Goal: Task Accomplishment & Management: Manage account settings

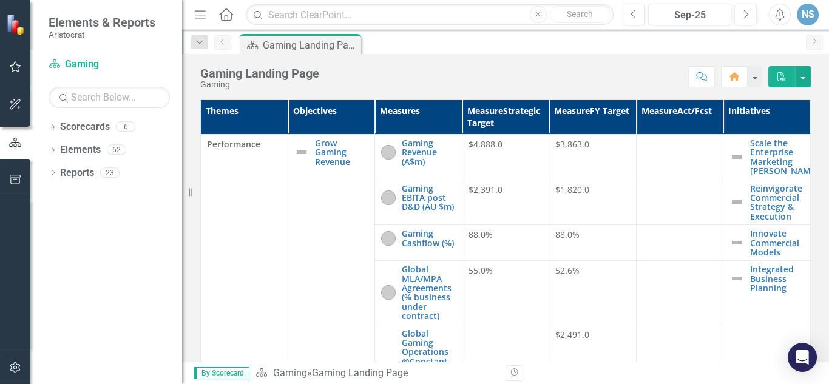
click at [643, 149] on div at bounding box center [680, 145] width 75 height 15
click at [52, 129] on icon "Dropdown" at bounding box center [53, 128] width 8 height 7
click at [54, 242] on icon at bounding box center [53, 241] width 3 height 5
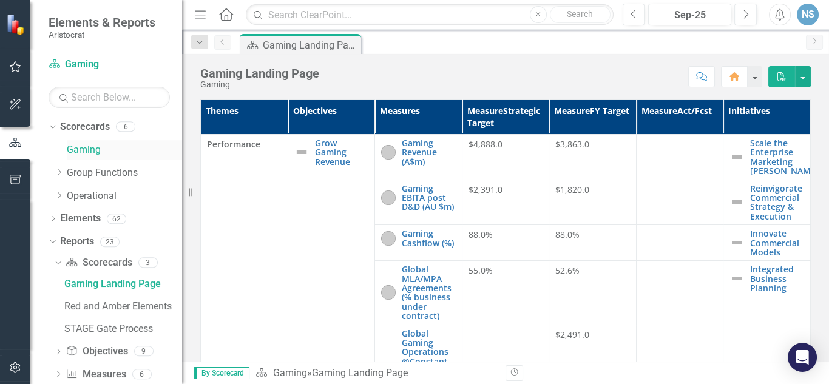
click at [83, 147] on link "Gaming" at bounding box center [124, 150] width 115 height 14
click at [16, 64] on icon "button" at bounding box center [16, 66] width 12 height 11
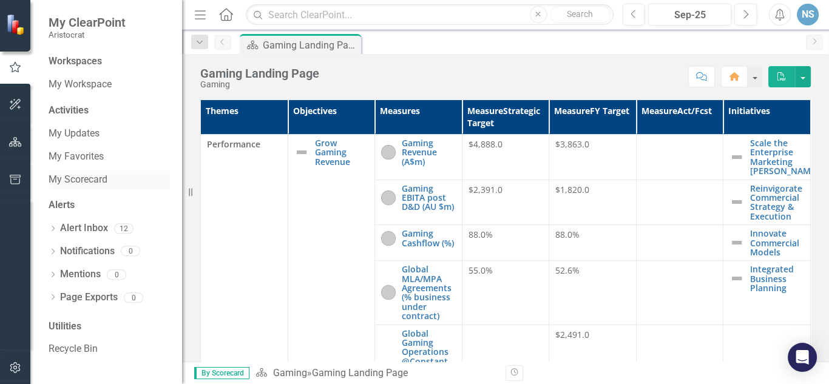
click at [95, 181] on link "My Scorecard" at bounding box center [109, 180] width 121 height 14
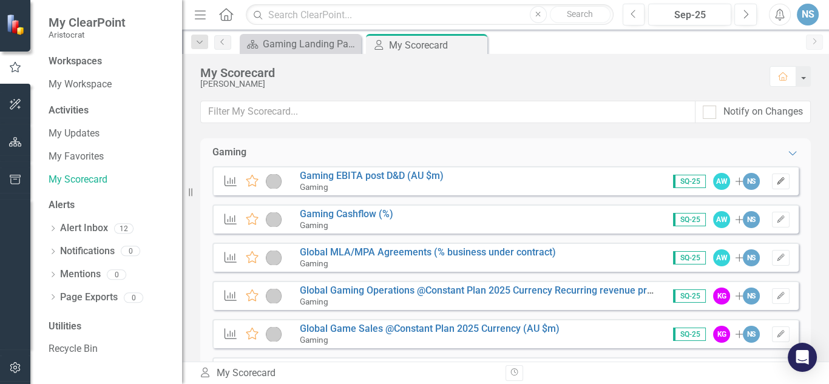
click at [777, 178] on icon "Edit" at bounding box center [781, 181] width 9 height 7
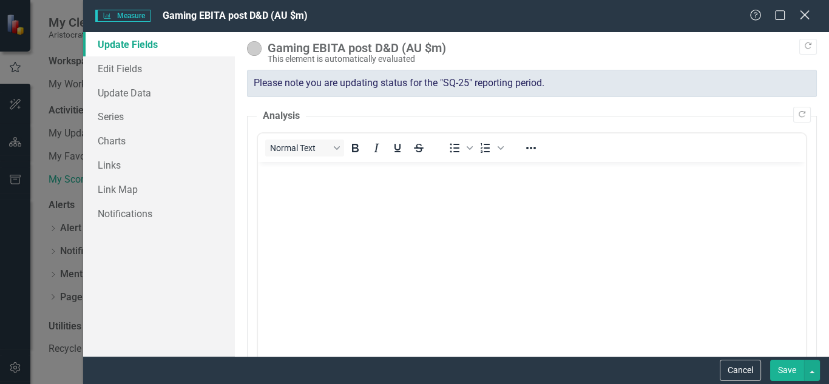
click at [808, 17] on icon "Close" at bounding box center [804, 15] width 15 height 12
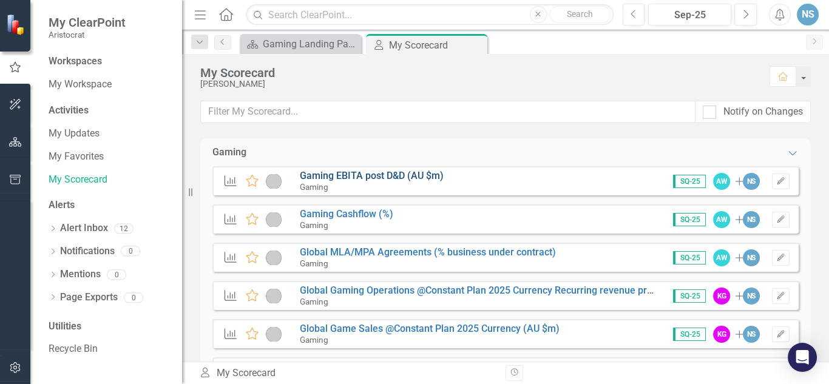
click at [379, 177] on link "Gaming EBITA post D&D (AU $m)" at bounding box center [372, 176] width 144 height 12
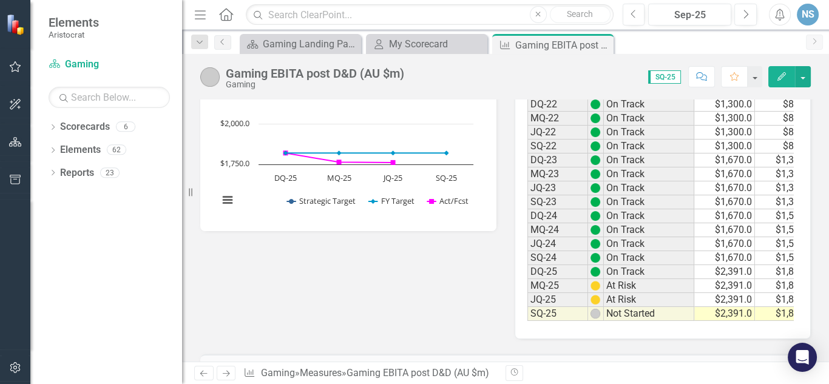
scroll to position [0, 83]
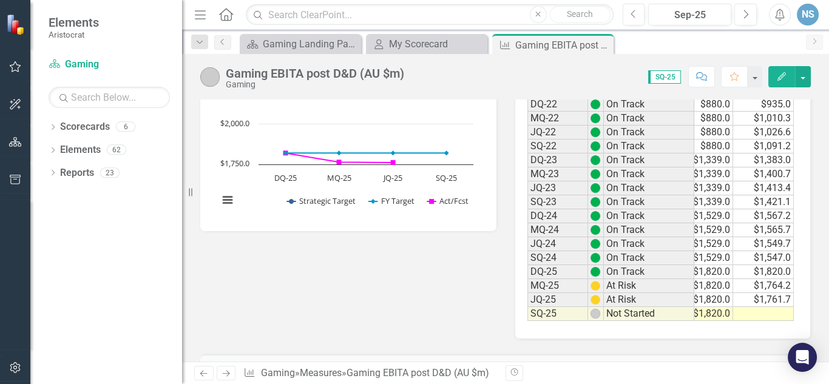
click at [765, 307] on td at bounding box center [763, 314] width 61 height 14
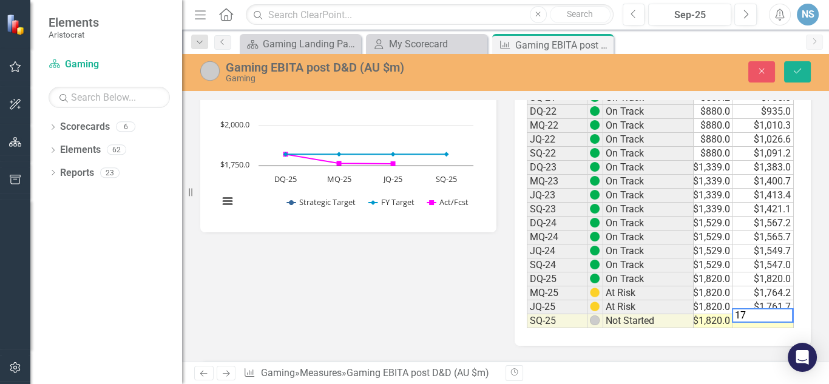
scroll to position [0, 81]
type textarea "1771.9"
click at [795, 69] on icon "Save" at bounding box center [797, 71] width 11 height 8
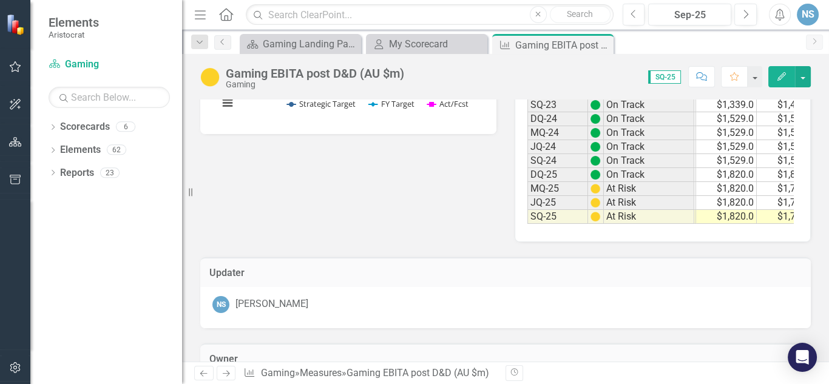
scroll to position [0, 83]
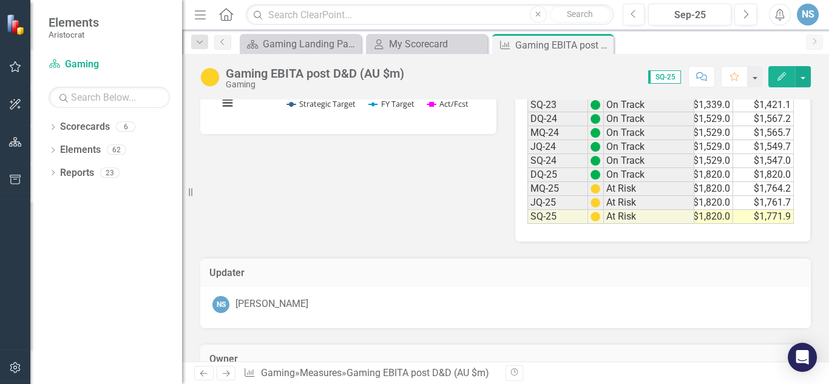
click at [415, 208] on div "EBITDA post D&D (AU $m) Chart Line chart with 3 lines. EBITDA post D&D (AU $m) …" at bounding box center [505, 64] width 629 height 356
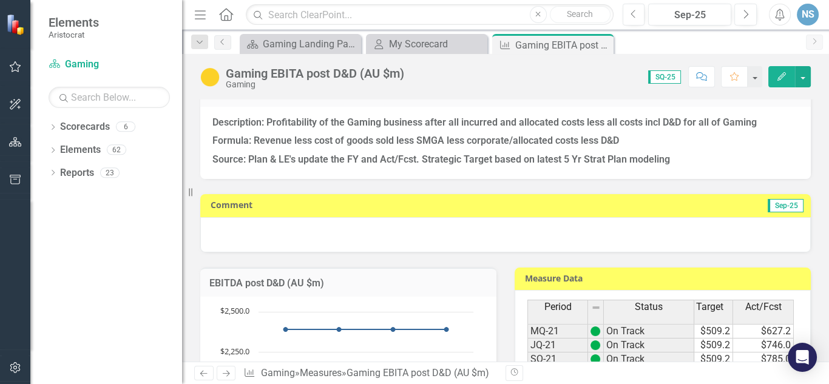
scroll to position [0, 0]
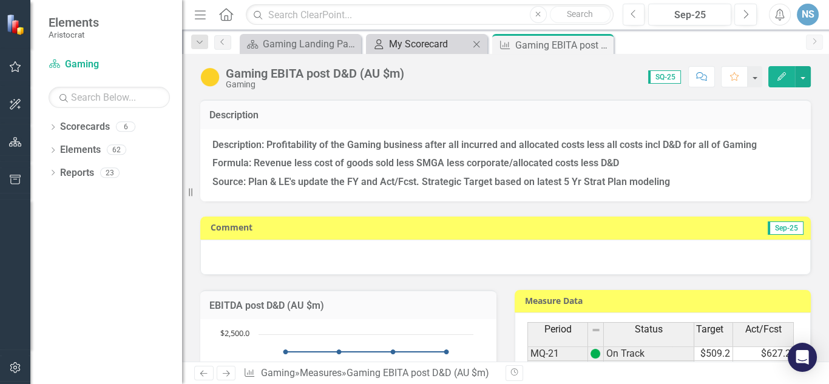
click at [421, 47] on div "My Scorecard" at bounding box center [429, 43] width 80 height 15
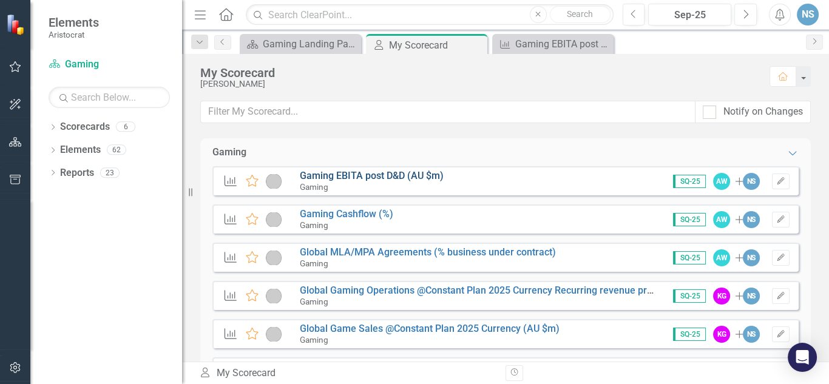
click at [389, 172] on link "Gaming EBITA post D&D (AU $m)" at bounding box center [372, 176] width 144 height 12
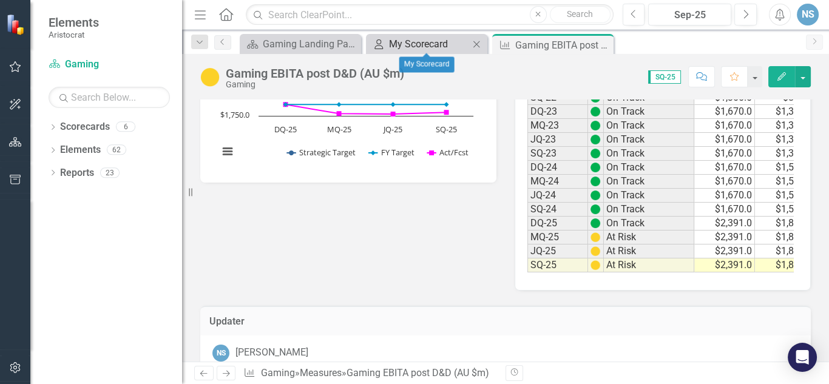
click at [454, 40] on div "My Scorecard" at bounding box center [429, 43] width 80 height 15
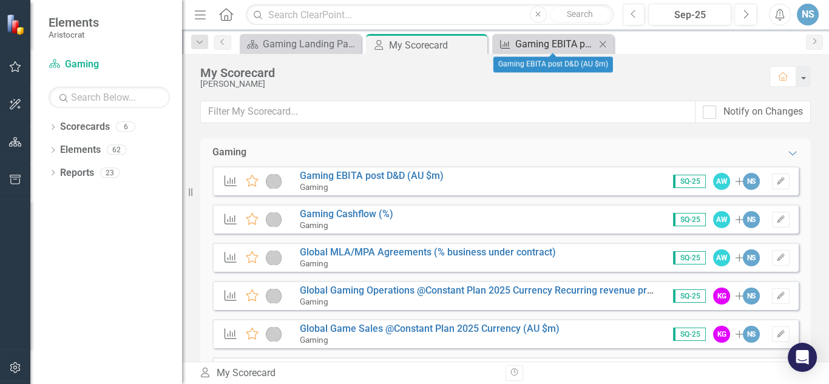
click at [542, 40] on div "Gaming EBITA post D&D (AU $m)" at bounding box center [555, 43] width 80 height 15
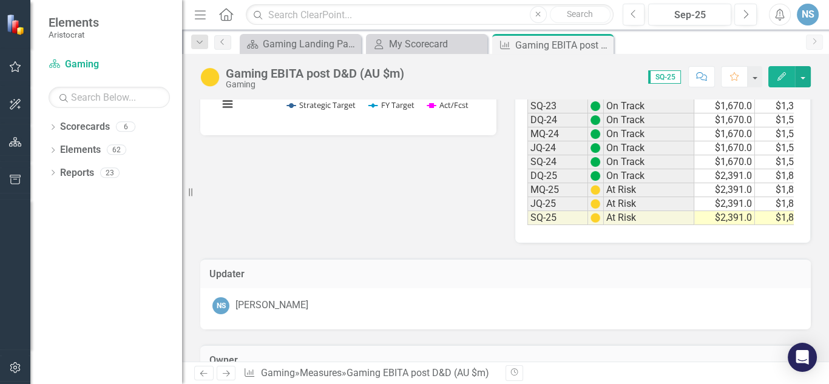
scroll to position [389, 0]
click at [413, 48] on div "My Scorecard" at bounding box center [429, 43] width 80 height 15
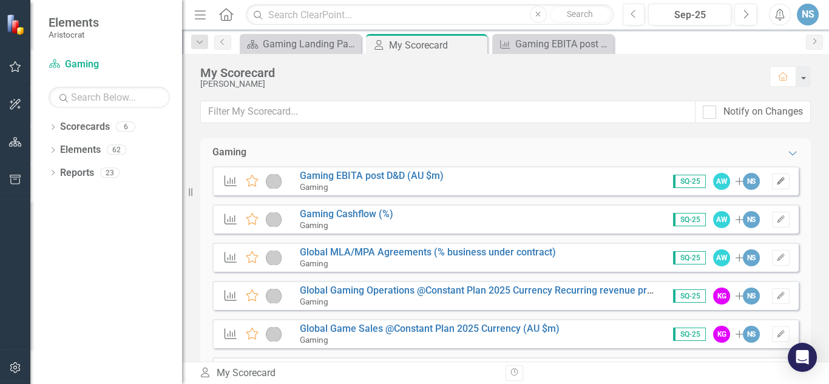
click at [777, 180] on icon "button" at bounding box center [780, 180] width 7 height 7
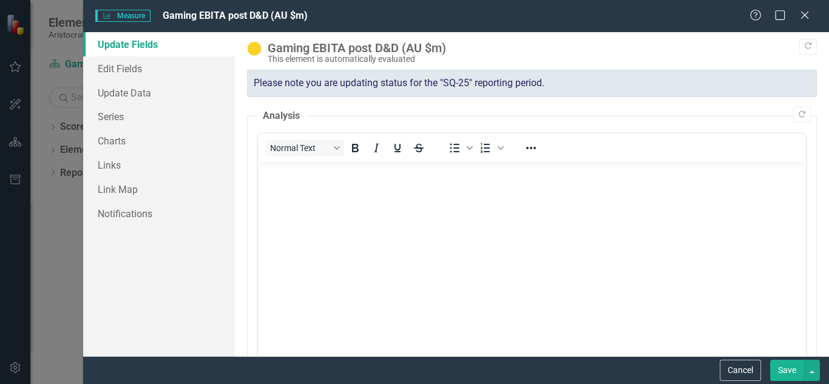
click at [785, 372] on button "Save" at bounding box center [787, 370] width 34 height 21
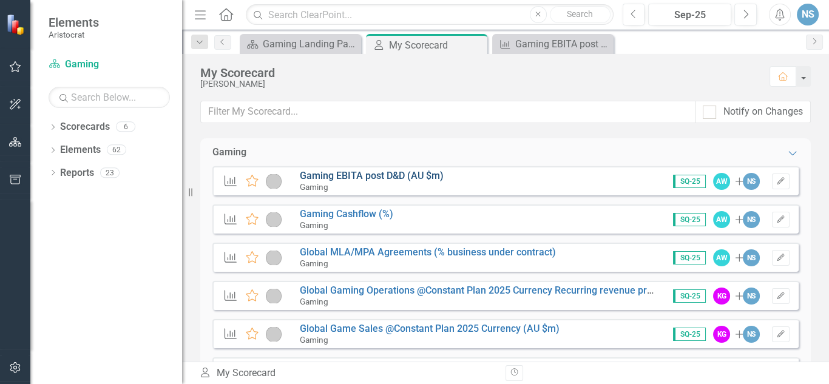
click at [393, 174] on link "Gaming EBITA post D&D (AU $m)" at bounding box center [372, 176] width 144 height 12
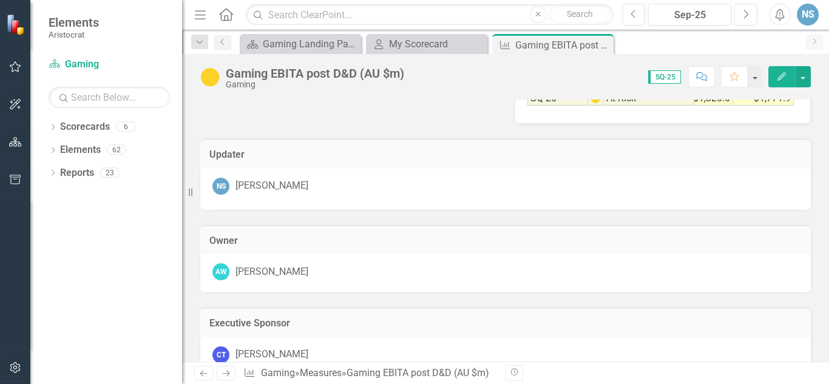
scroll to position [539, 0]
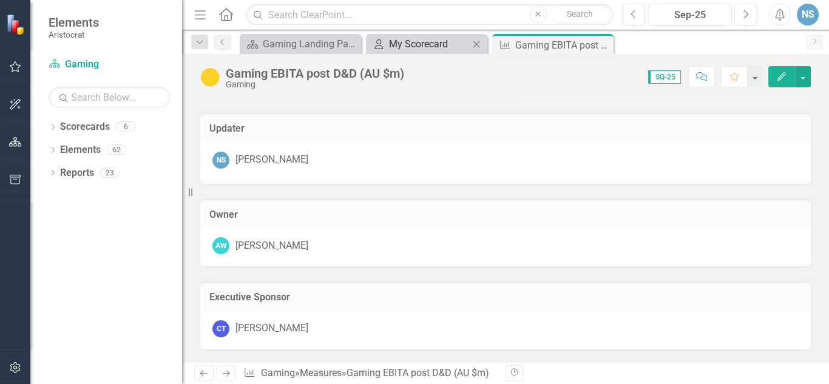
click at [446, 49] on div "My Scorecard" at bounding box center [429, 43] width 80 height 15
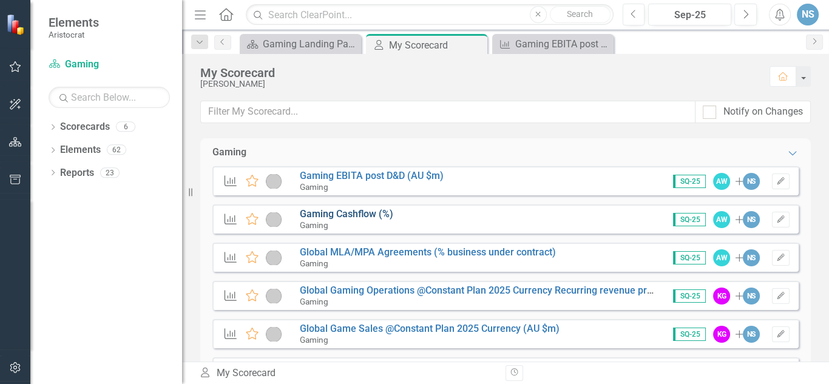
click at [343, 214] on link "Gaming Cashflow (%)" at bounding box center [346, 214] width 93 height 12
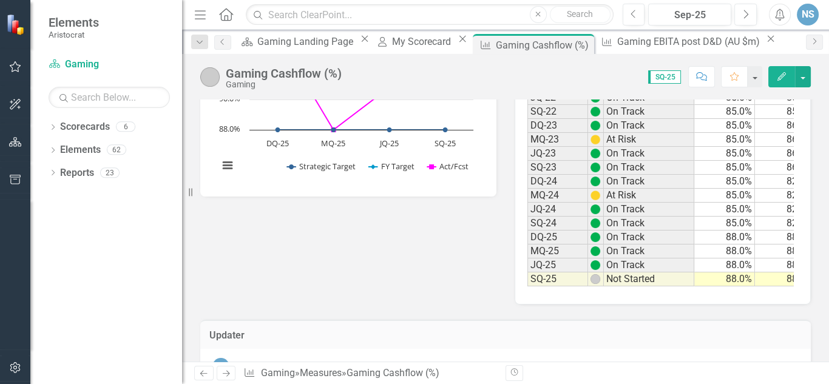
scroll to position [0, 83]
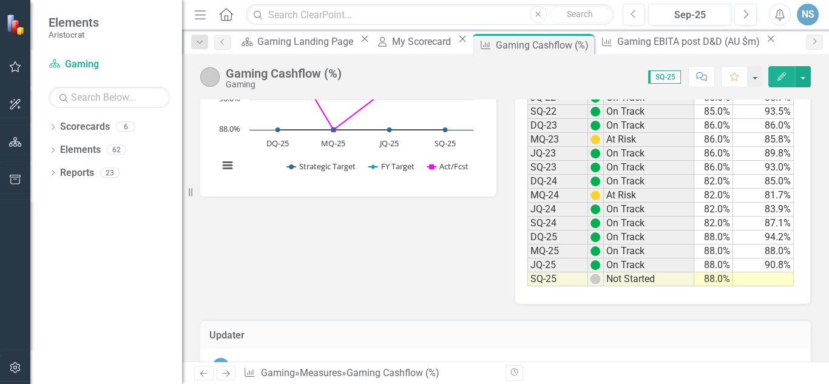
click at [763, 274] on td at bounding box center [763, 280] width 61 height 14
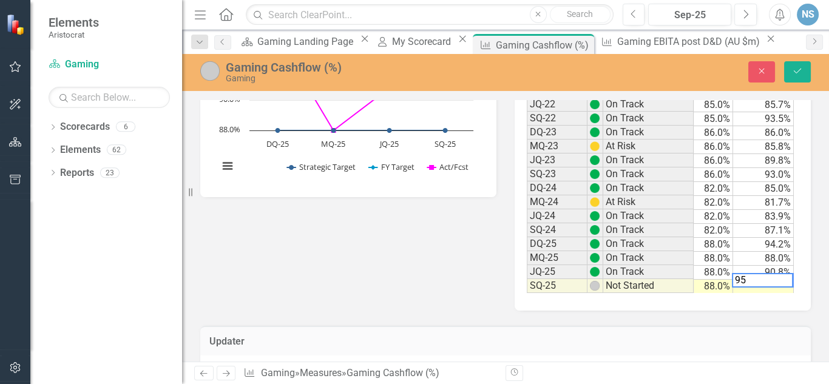
scroll to position [0, 81]
type textarea "95.6"
click at [793, 72] on icon "Save" at bounding box center [797, 71] width 11 height 8
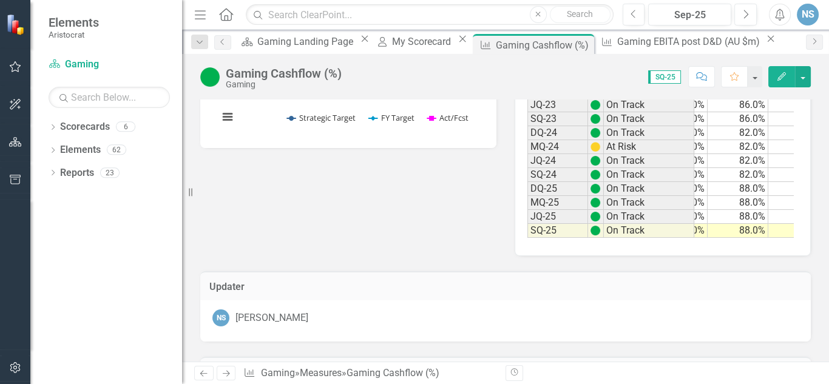
scroll to position [0, 83]
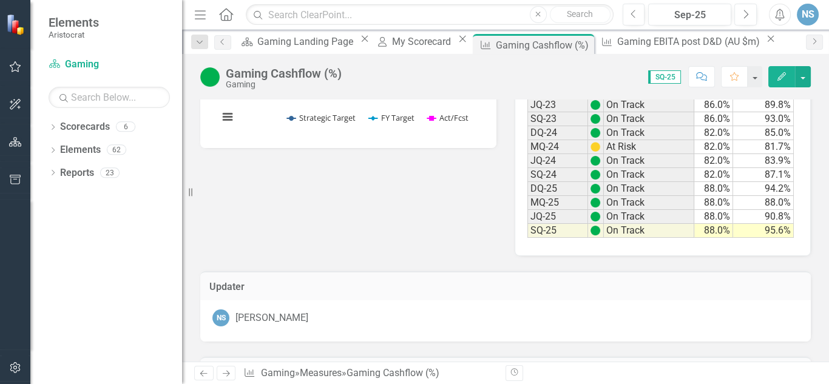
click at [767, 226] on td "95.6%" at bounding box center [763, 231] width 61 height 14
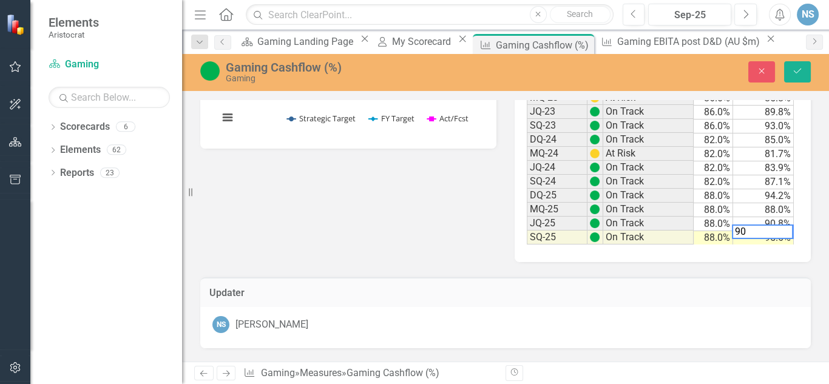
scroll to position [0, 81]
type textarea "90.8"
click at [798, 69] on icon "Save" at bounding box center [797, 71] width 11 height 8
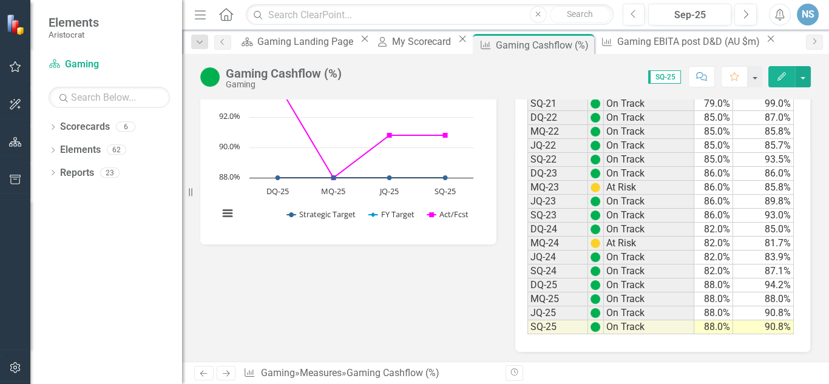
scroll to position [340, 0]
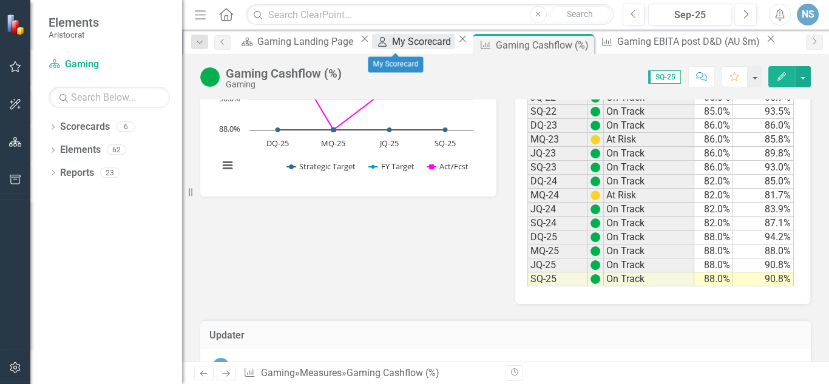
click at [406, 46] on div "My Scorecard" at bounding box center [423, 41] width 63 height 15
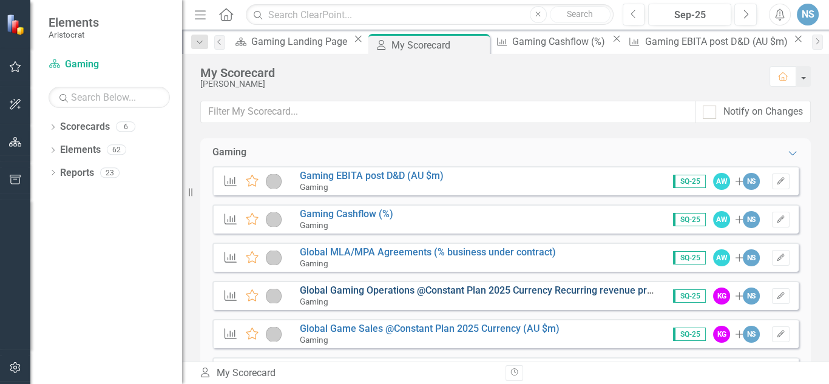
click at [347, 289] on link "Global Gaming Operations @Constant Plan 2025 Currency Recurring revenue premium…" at bounding box center [548, 291] width 497 height 12
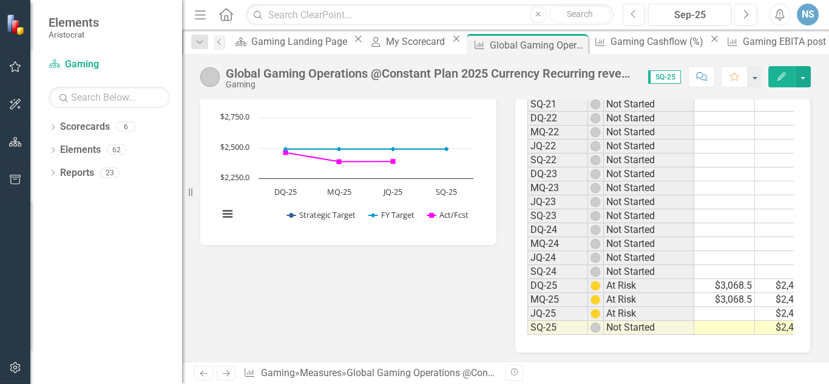
scroll to position [0, 83]
click at [758, 322] on td at bounding box center [763, 328] width 61 height 14
click at [747, 321] on td at bounding box center [763, 328] width 61 height 14
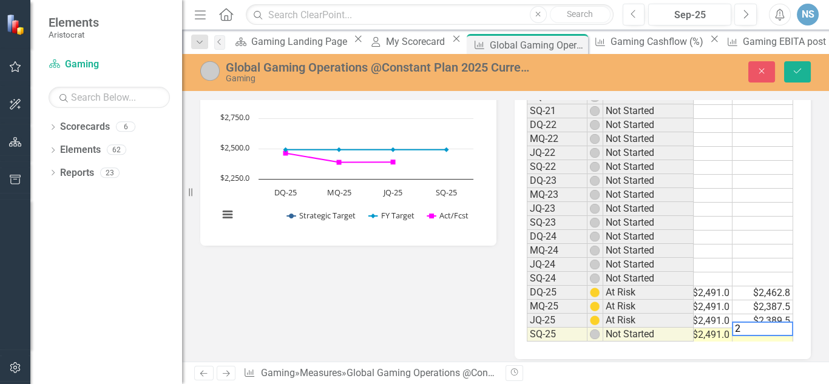
scroll to position [0, 81]
type textarea "2376.2"
click at [797, 69] on icon "Save" at bounding box center [797, 71] width 11 height 8
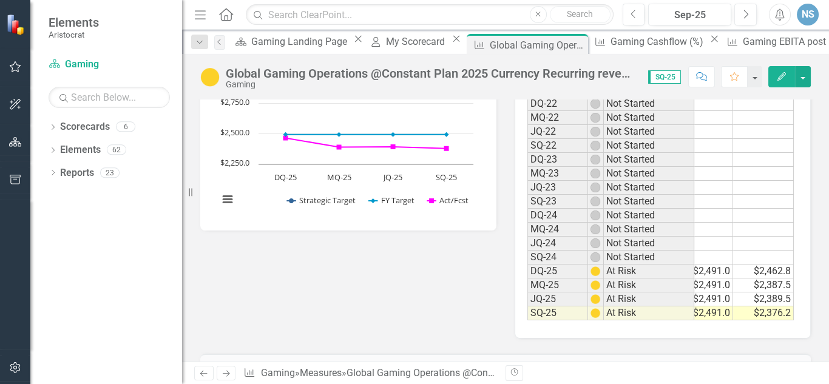
scroll to position [291, 0]
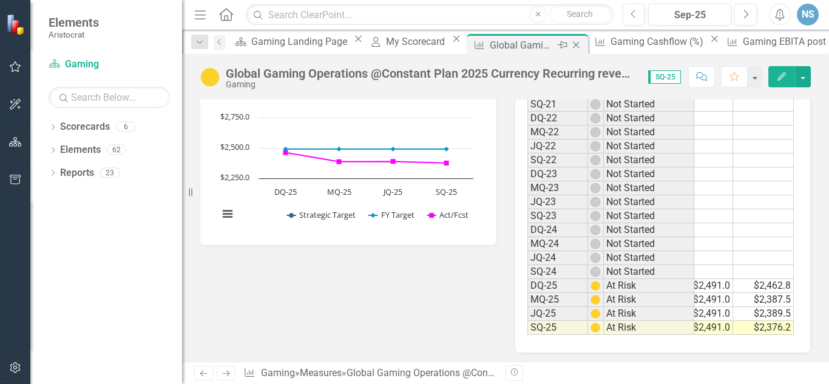
click at [573, 44] on icon at bounding box center [576, 45] width 7 height 7
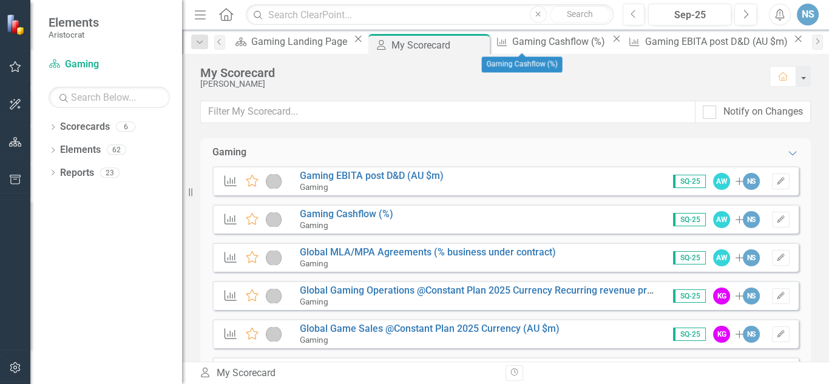
click at [611, 44] on icon "Close" at bounding box center [617, 39] width 12 height 10
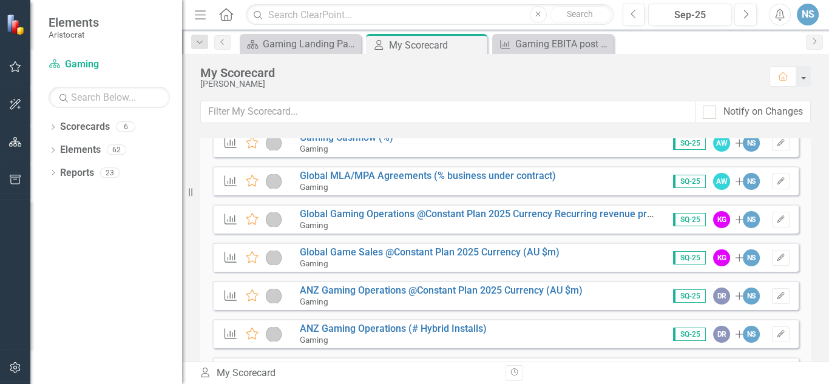
scroll to position [97, 0]
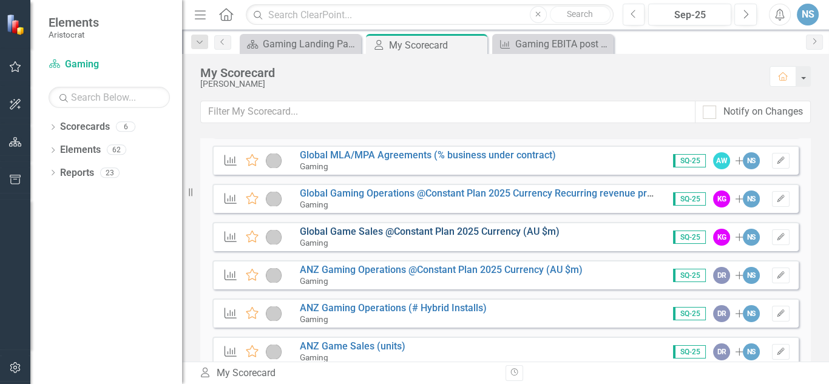
click at [372, 230] on link "Global Game Sales @Constant Plan 2025 Currency (AU $m)" at bounding box center [430, 232] width 260 height 12
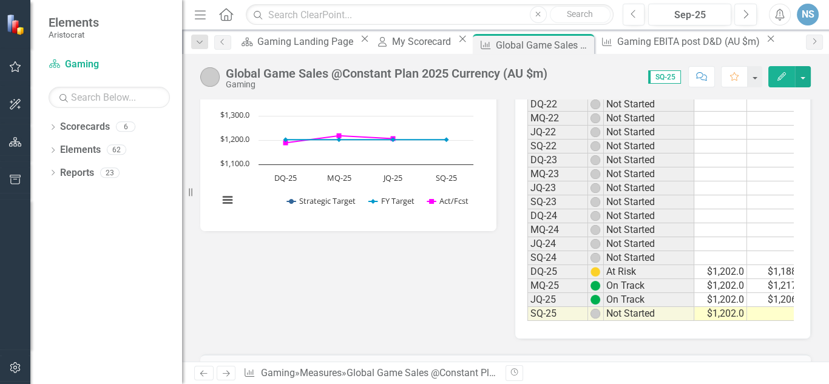
scroll to position [0, 83]
click at [769, 308] on td at bounding box center [763, 314] width 61 height 14
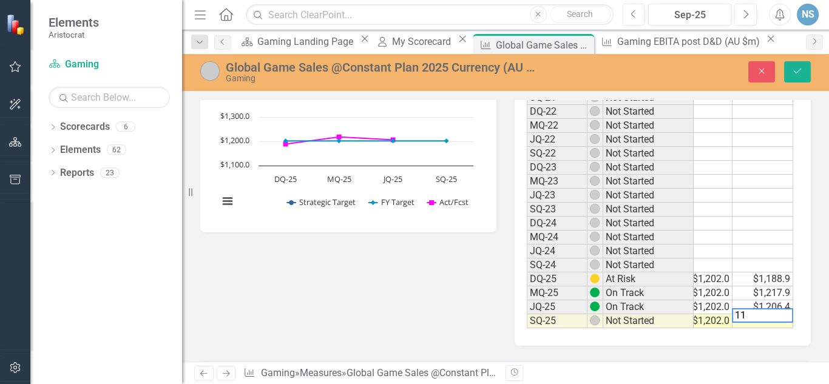
scroll to position [0, 81]
type textarea "1168.3"
click at [794, 70] on icon "Save" at bounding box center [797, 71] width 11 height 8
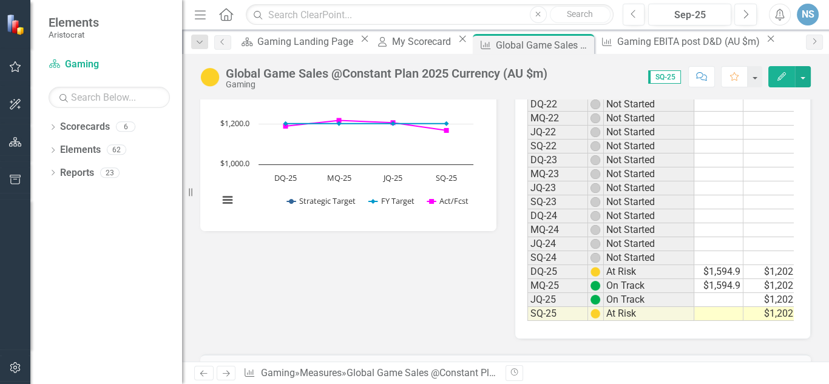
scroll to position [0, 0]
click at [704, 268] on td "$1,594.9" at bounding box center [725, 272] width 61 height 14
click at [718, 296] on td at bounding box center [725, 300] width 61 height 14
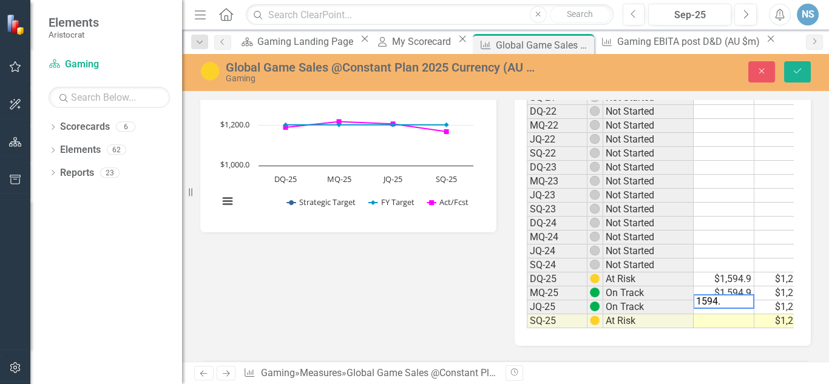
type textarea "1594.9"
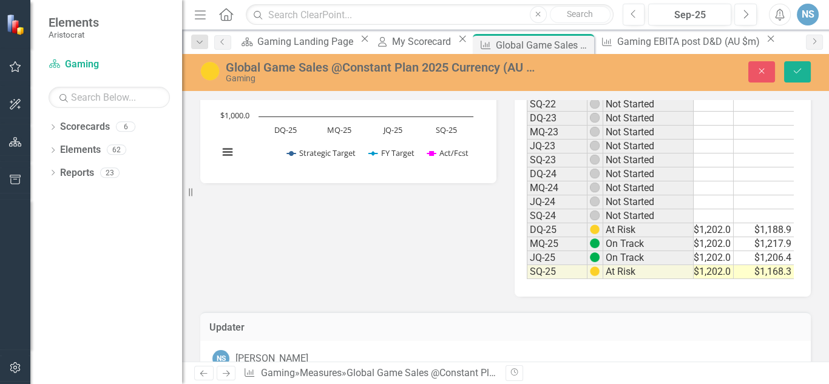
scroll to position [340, 0]
click at [801, 67] on icon "Save" at bounding box center [797, 71] width 11 height 8
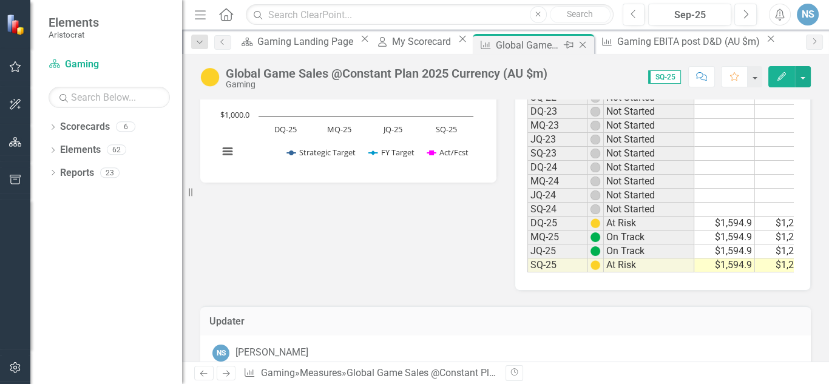
click at [577, 44] on icon "Close" at bounding box center [583, 45] width 12 height 10
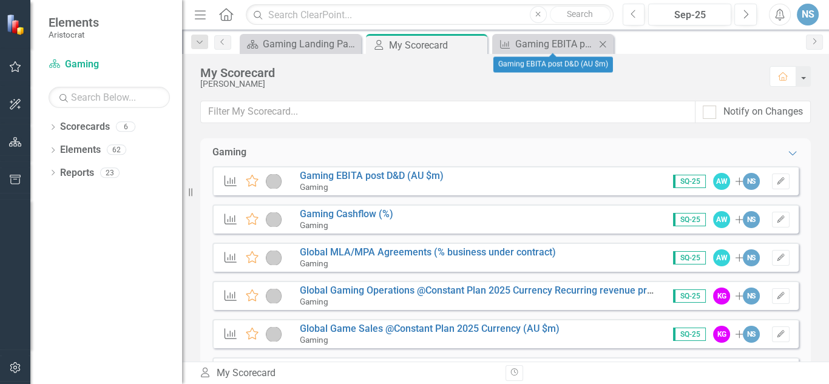
click at [604, 44] on icon "Close" at bounding box center [603, 44] width 12 height 10
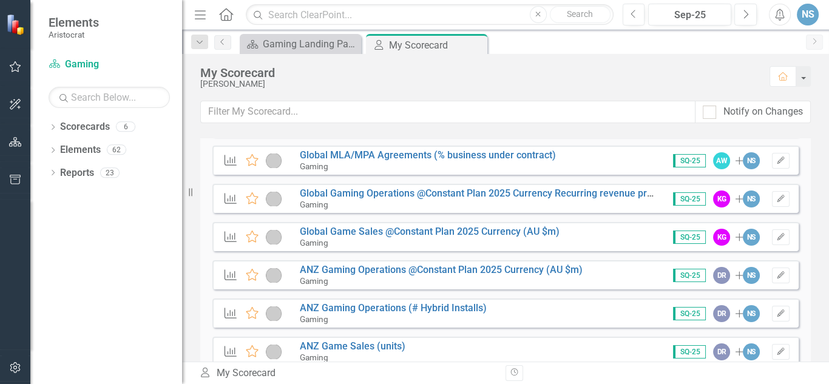
scroll to position [146, 0]
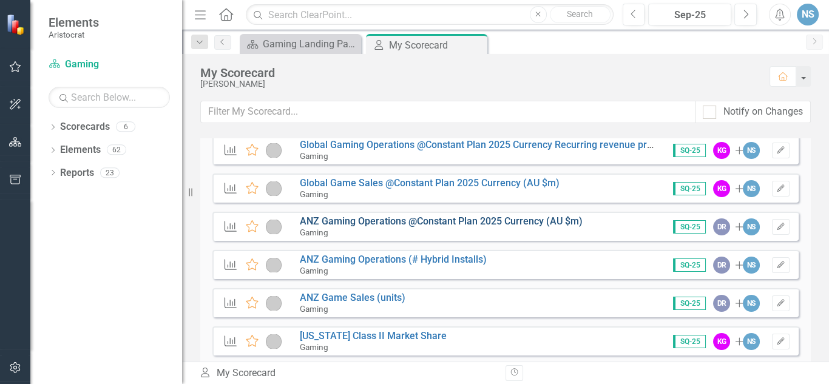
click at [367, 222] on link "ANZ Gaming Operations @Constant Plan 2025 Currency (AU $m)" at bounding box center [441, 222] width 283 height 12
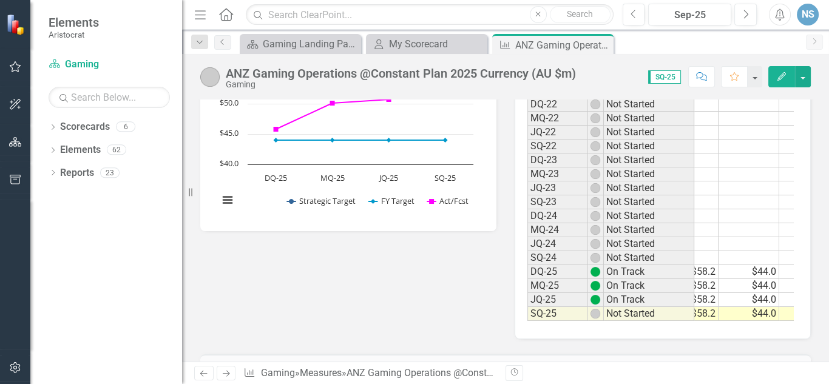
scroll to position [0, 83]
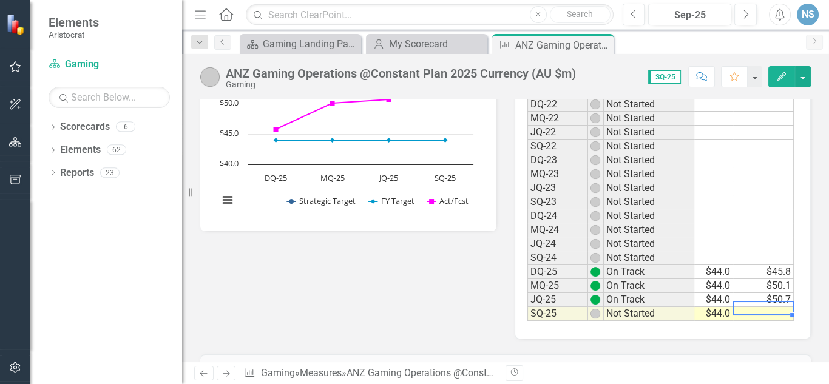
click at [770, 311] on td at bounding box center [763, 314] width 61 height 14
click at [772, 308] on td at bounding box center [763, 314] width 61 height 14
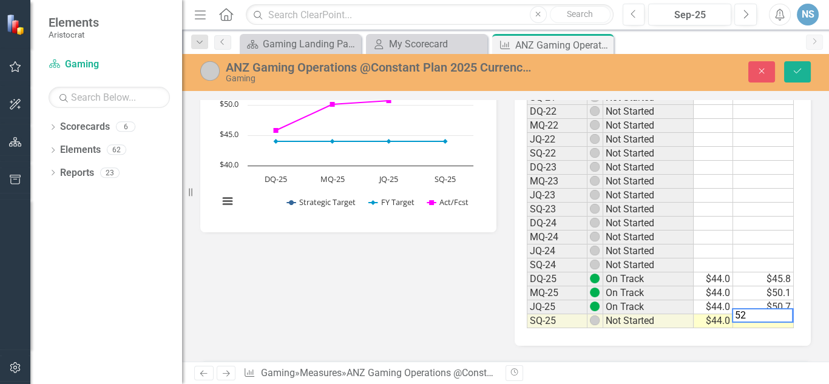
scroll to position [0, 81]
type textarea "52.5"
click at [789, 71] on button "Save" at bounding box center [797, 71] width 27 height 21
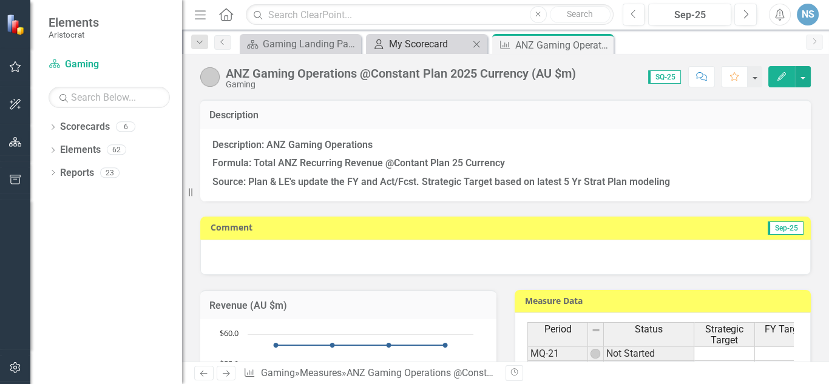
scroll to position [2, 0]
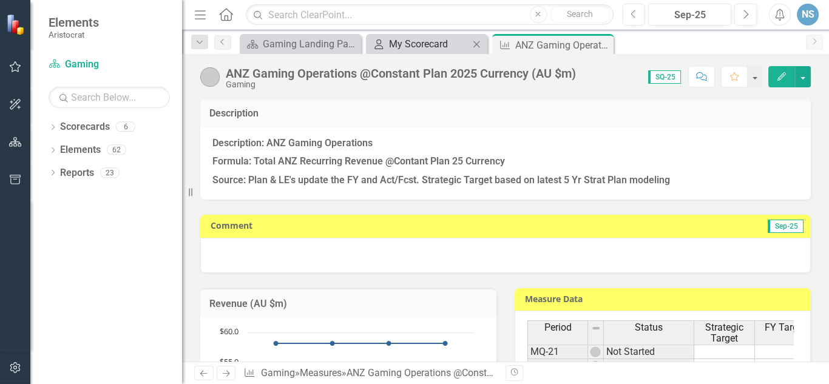
click at [440, 37] on div "My Scorecard" at bounding box center [429, 43] width 80 height 15
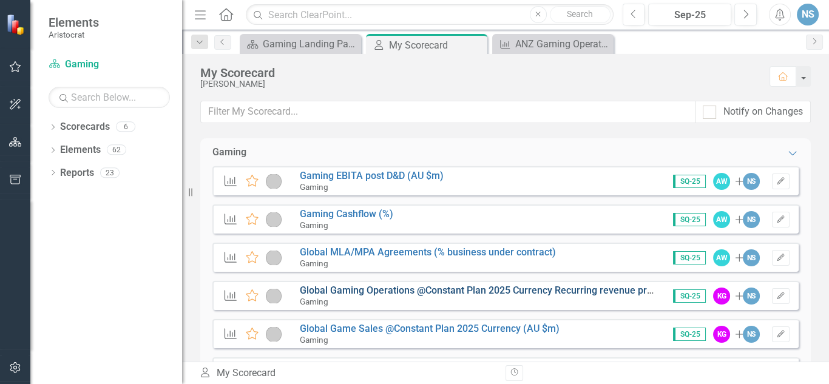
click at [379, 287] on link "Global Gaming Operations @Constant Plan 2025 Currency Recurring revenue premium…" at bounding box center [548, 291] width 497 height 12
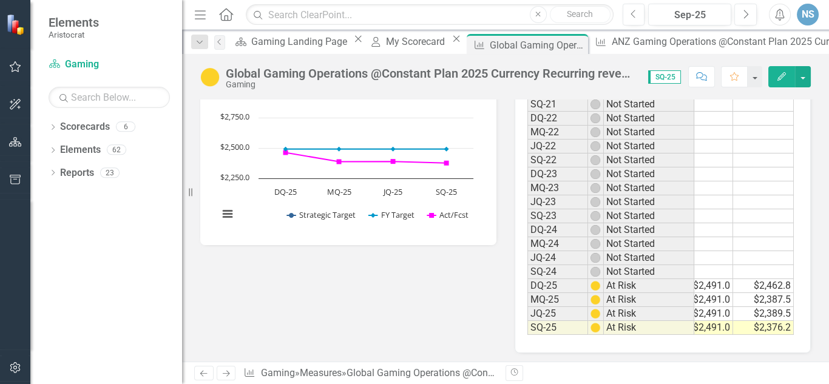
scroll to position [0, 83]
click at [760, 321] on td "$2,376.2" at bounding box center [763, 328] width 61 height 14
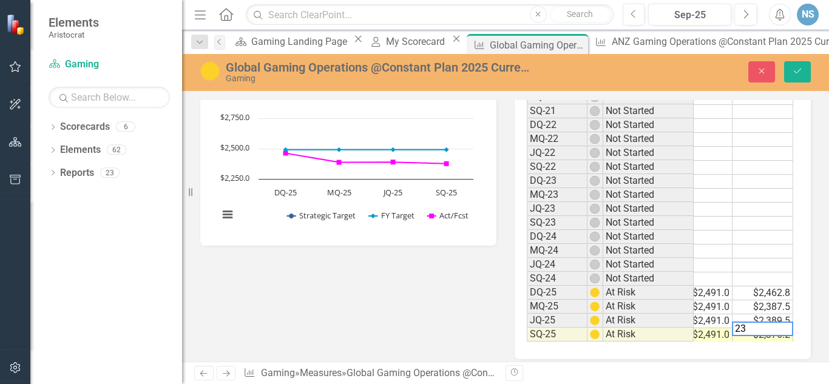
scroll to position [0, 81]
type textarea "2384.6"
click at [794, 76] on button "Save" at bounding box center [797, 71] width 27 height 21
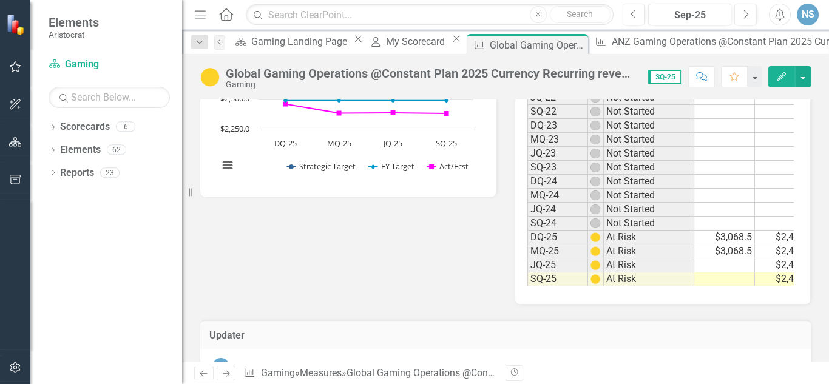
scroll to position [0, 83]
click at [570, 45] on icon "Close" at bounding box center [576, 45] width 12 height 10
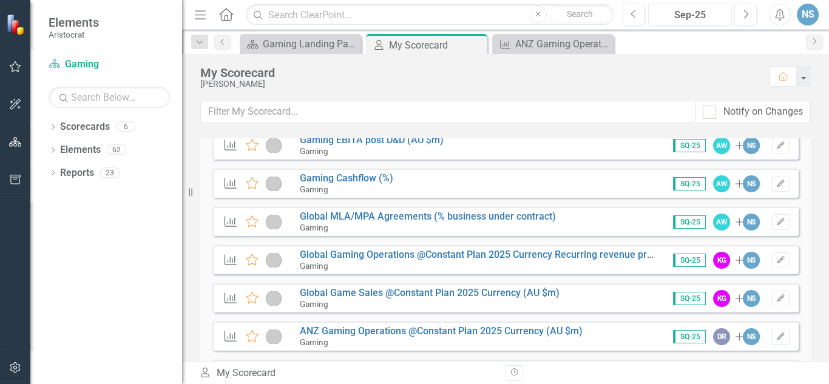
scroll to position [49, 0]
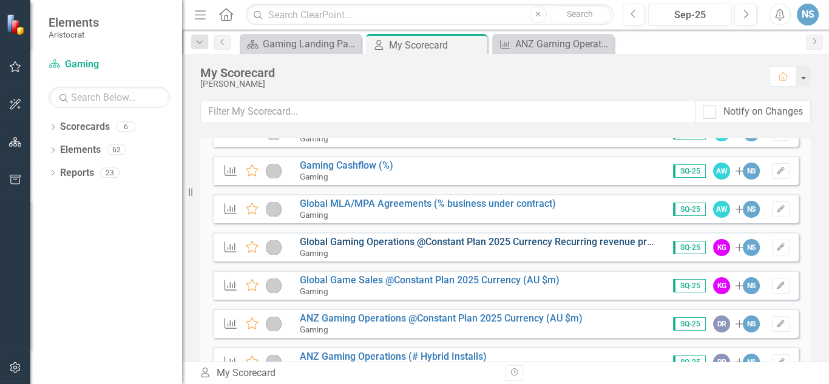
click at [393, 238] on link "Global Gaming Operations @Constant Plan 2025 Currency Recurring revenue premium…" at bounding box center [548, 242] width 497 height 12
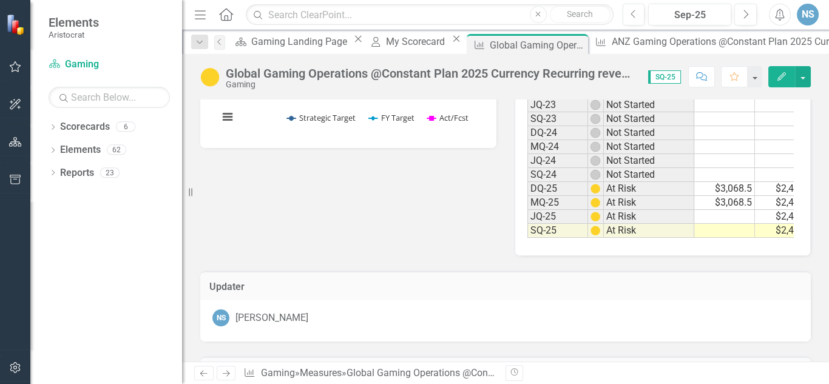
scroll to position [0, 83]
click at [570, 43] on icon "Close" at bounding box center [576, 45] width 12 height 10
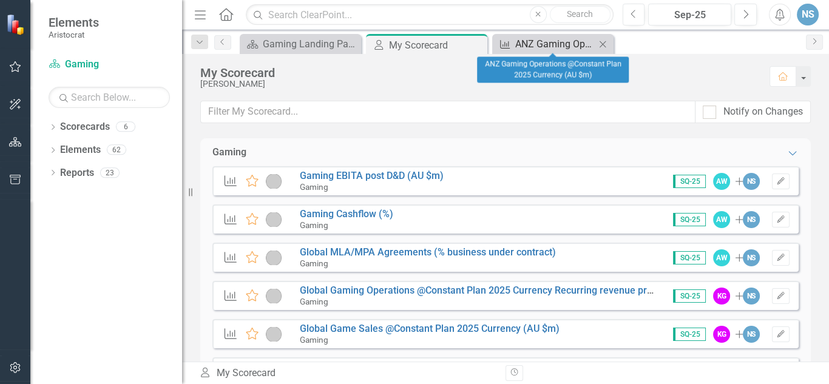
click at [554, 43] on div "ANZ Gaming Operations @Constant Plan 2025 Currency (AU $m)" at bounding box center [555, 43] width 80 height 15
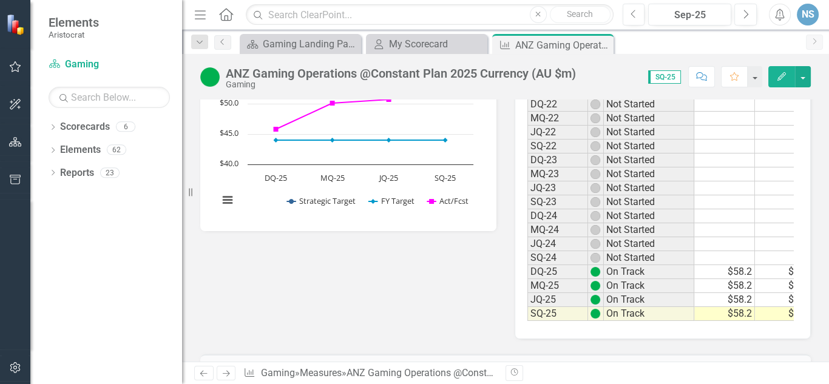
scroll to position [0, 83]
drag, startPoint x: 604, startPoint y: 46, endPoint x: 556, endPoint y: 44, distance: 48.6
click at [0, 0] on icon "Close" at bounding box center [0, 0] width 0 height 0
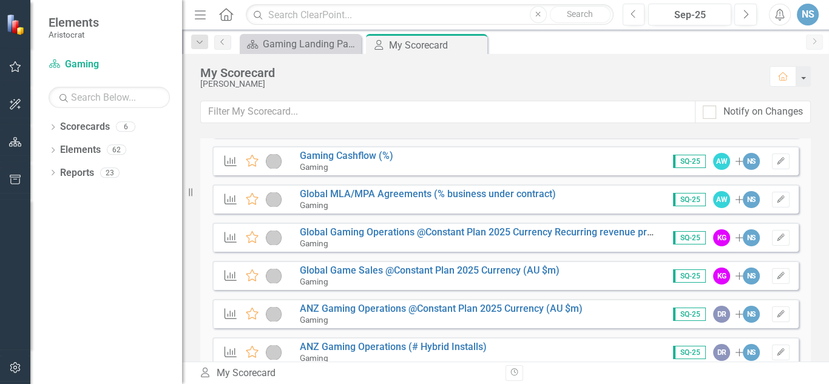
scroll to position [146, 0]
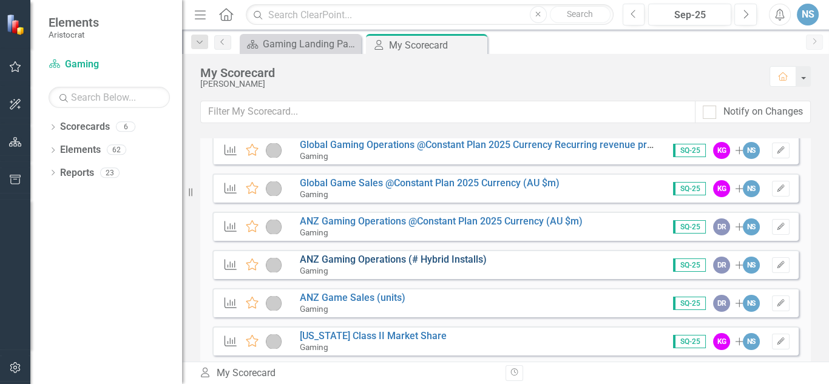
click at [344, 258] on link "ANZ Gaming Operations (# Hybrid Installs)" at bounding box center [393, 260] width 187 height 12
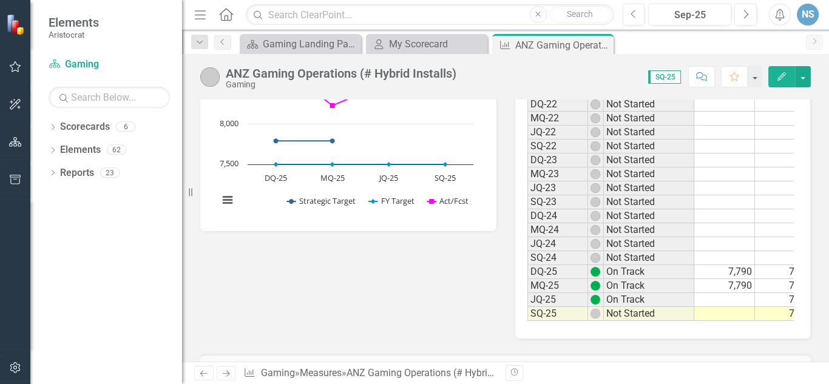
scroll to position [0, 83]
click at [760, 307] on td at bounding box center [763, 314] width 61 height 14
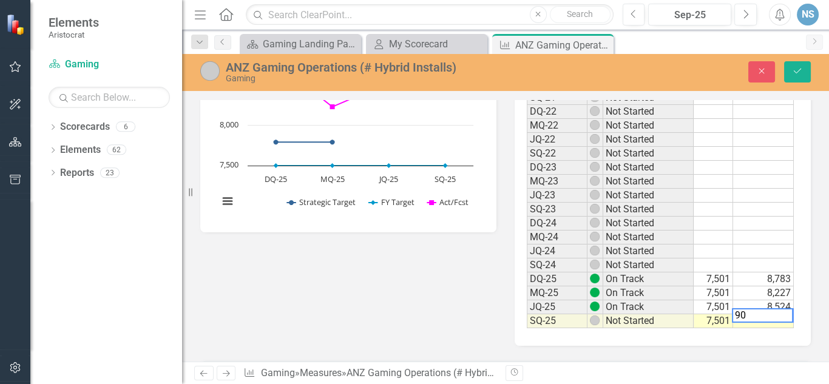
scroll to position [0, 81]
type textarea "9023"
click at [798, 68] on icon "Save" at bounding box center [797, 71] width 11 height 8
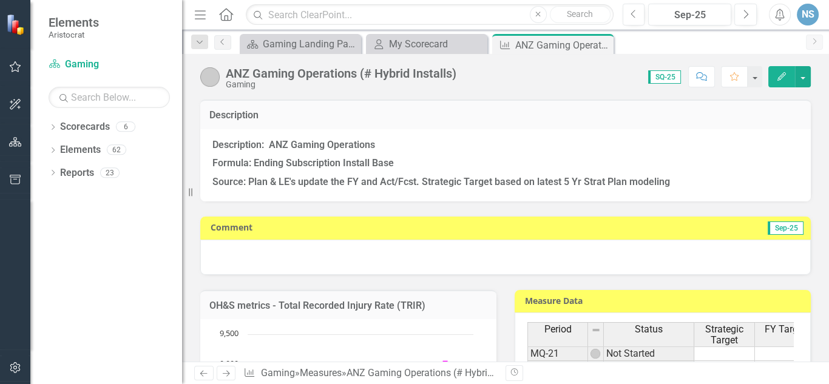
click at [0, 0] on icon "Close" at bounding box center [0, 0] width 0 height 0
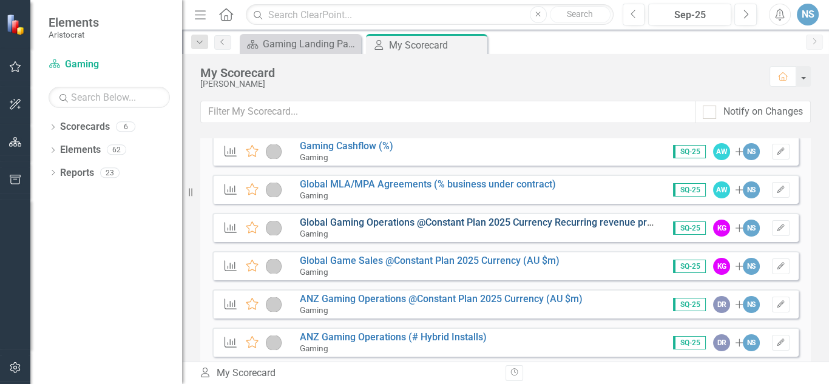
scroll to position [146, 0]
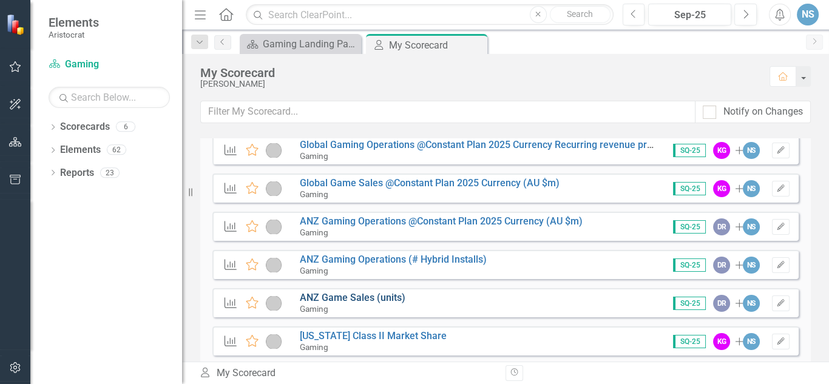
click at [335, 299] on link "ANZ Game Sales (units)" at bounding box center [353, 298] width 106 height 12
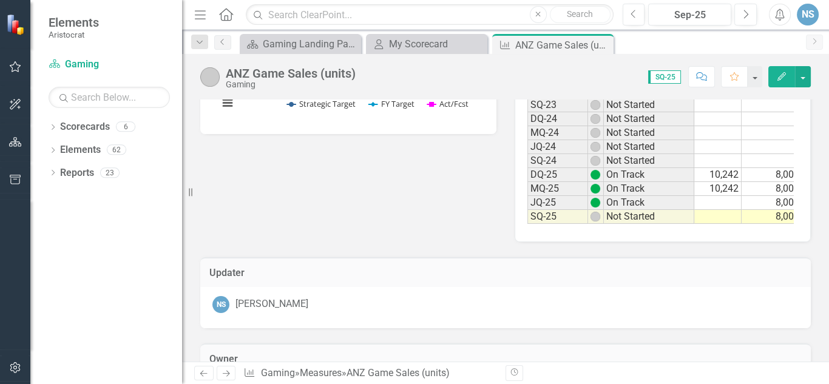
scroll to position [0, 12]
click at [710, 196] on td at bounding box center [713, 203] width 61 height 14
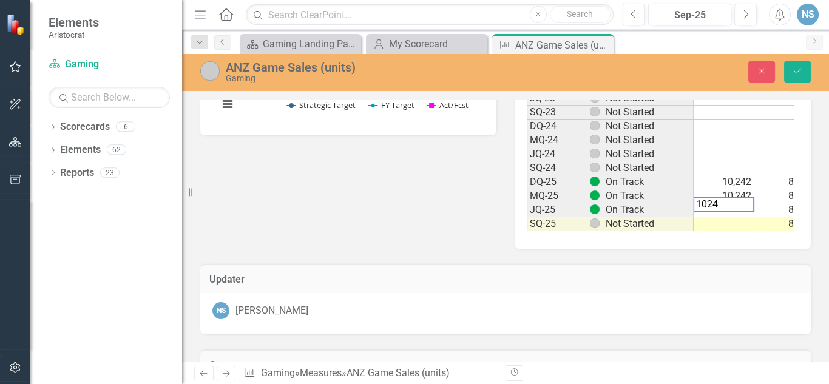
type textarea "10242"
click at [764, 217] on td at bounding box center [764, 224] width 61 height 14
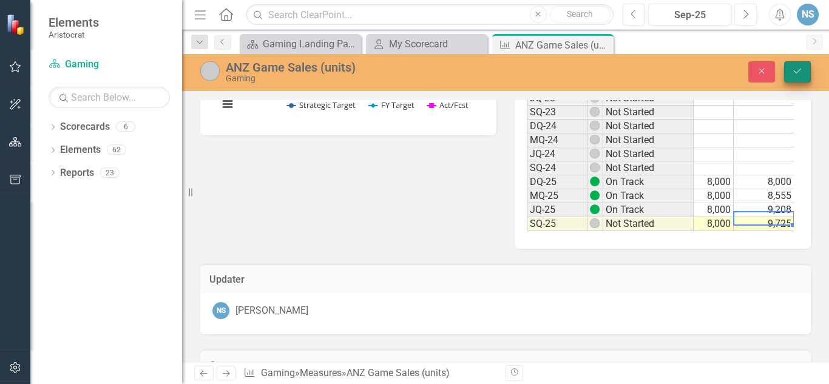
type textarea "9725"
click at [798, 67] on icon "Save" at bounding box center [797, 71] width 11 height 8
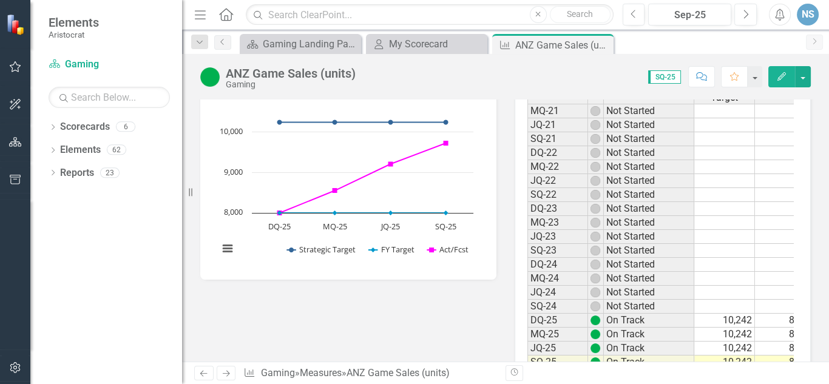
scroll to position [340, 0]
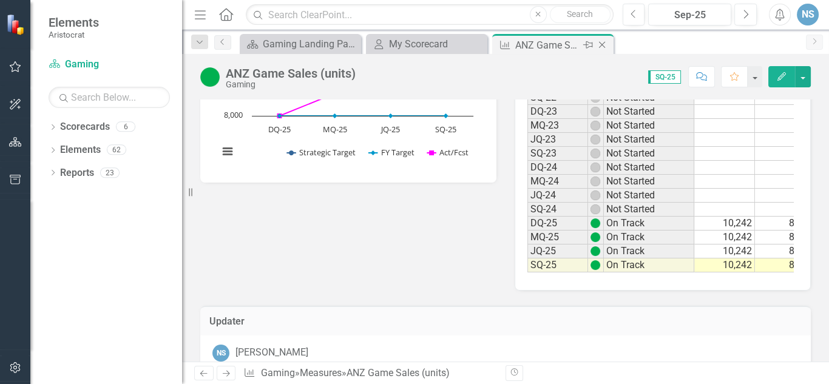
click at [601, 43] on icon at bounding box center [602, 45] width 7 height 7
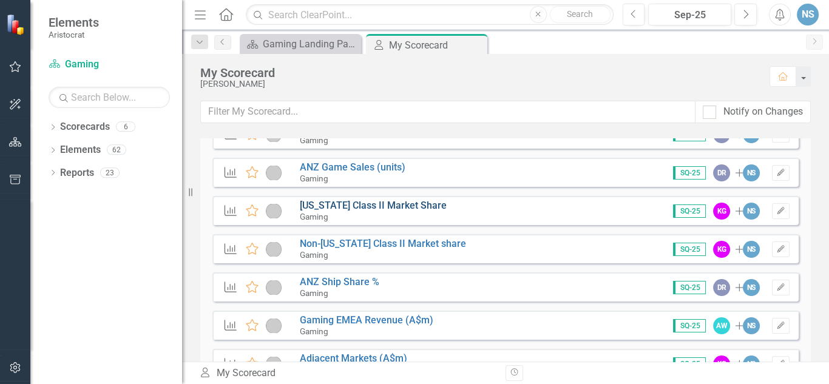
scroll to position [291, 0]
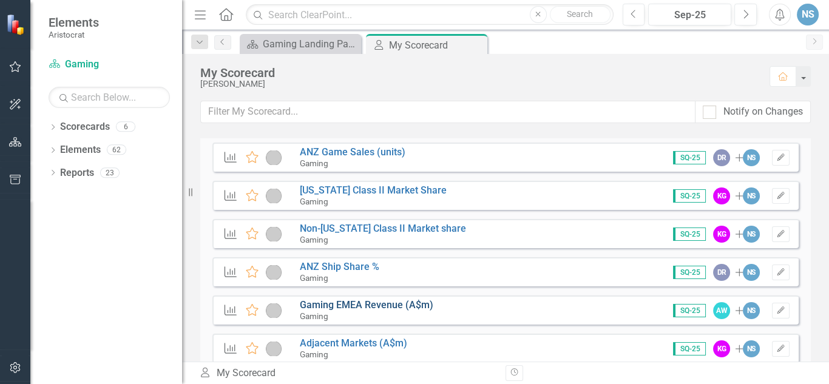
click at [349, 304] on link "Gaming EMEA Revenue (A$m)" at bounding box center [367, 305] width 134 height 12
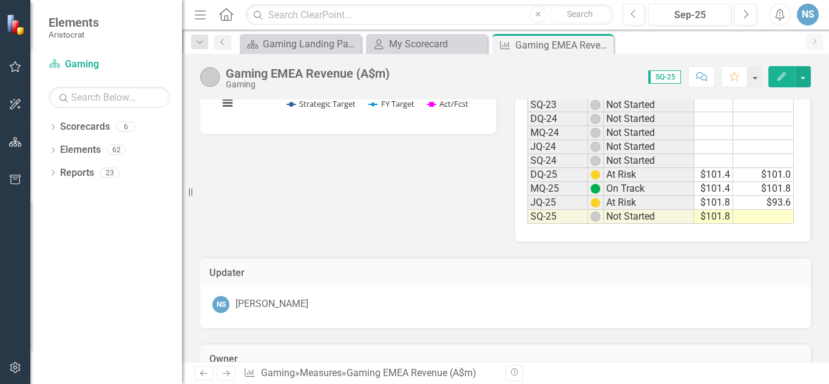
scroll to position [0, 83]
click at [766, 210] on td at bounding box center [763, 217] width 61 height 14
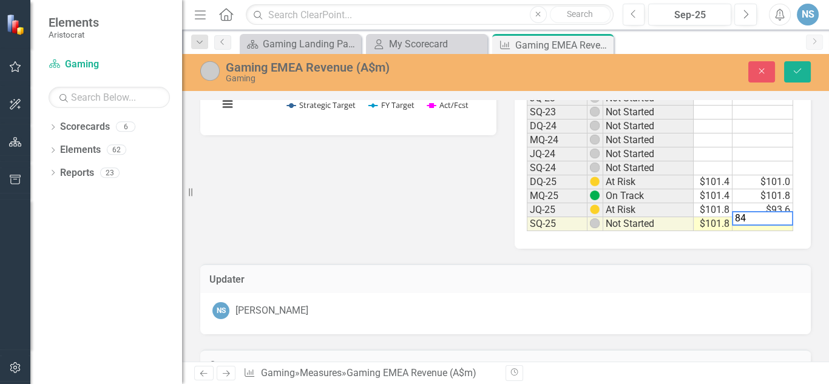
scroll to position [0, 81]
type textarea "84.4"
click at [792, 64] on button "Save" at bounding box center [797, 71] width 27 height 21
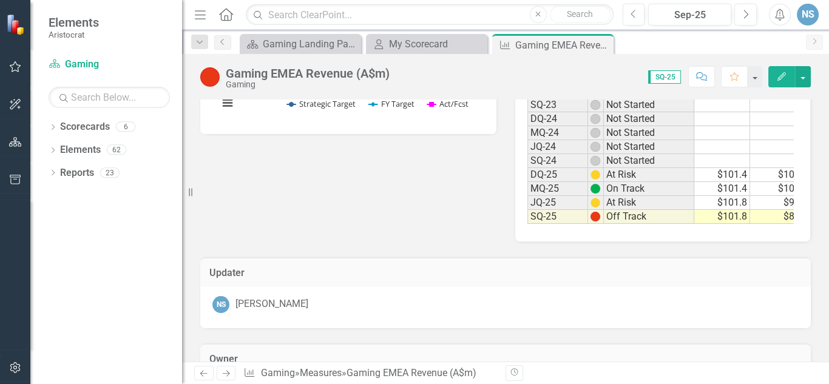
scroll to position [0, 78]
click at [726, 196] on td "$101.8" at bounding box center [708, 203] width 61 height 14
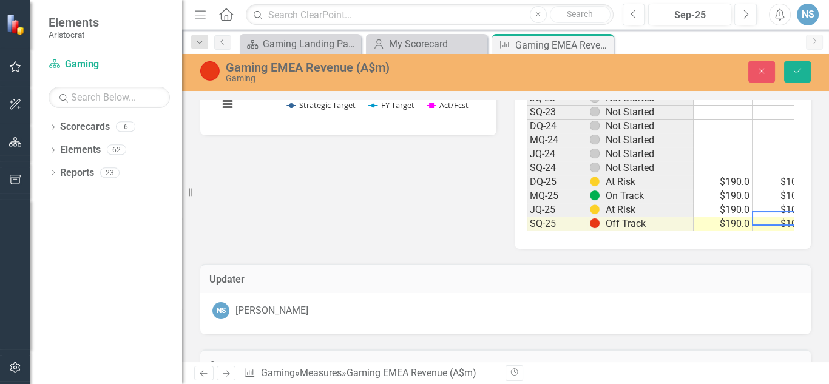
scroll to position [0, 81]
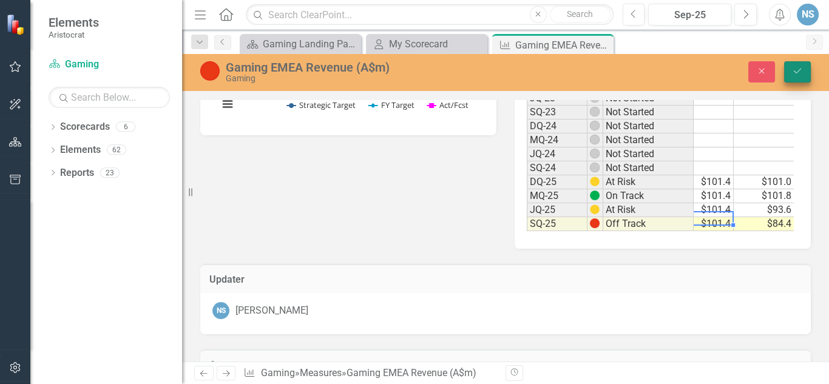
type textarea "101.4"
click at [803, 67] on button "Save" at bounding box center [797, 71] width 27 height 21
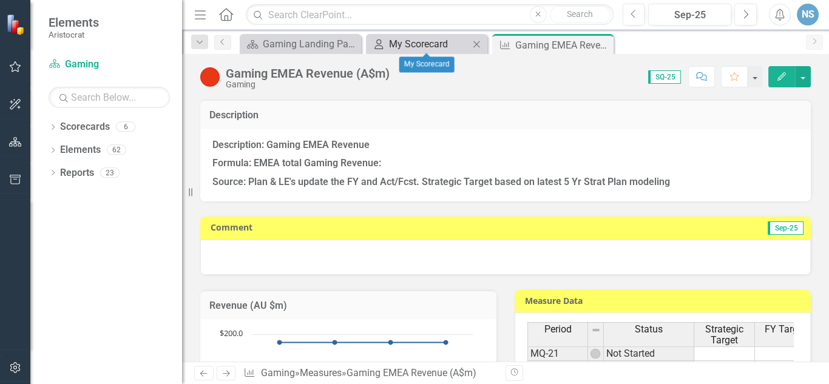
click at [426, 41] on div "My Scorecard" at bounding box center [429, 43] width 80 height 15
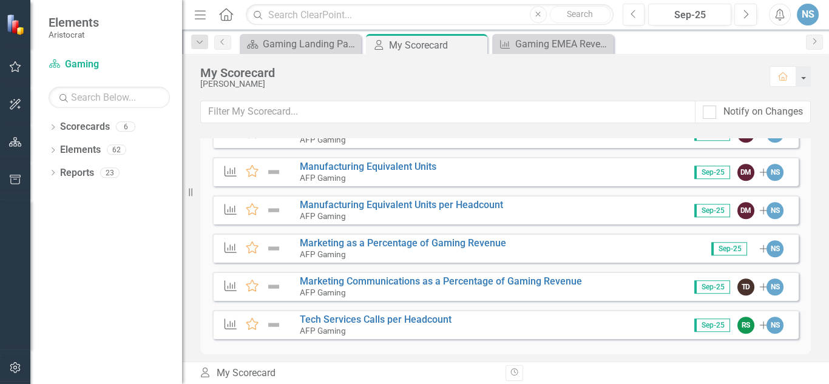
scroll to position [1424, 0]
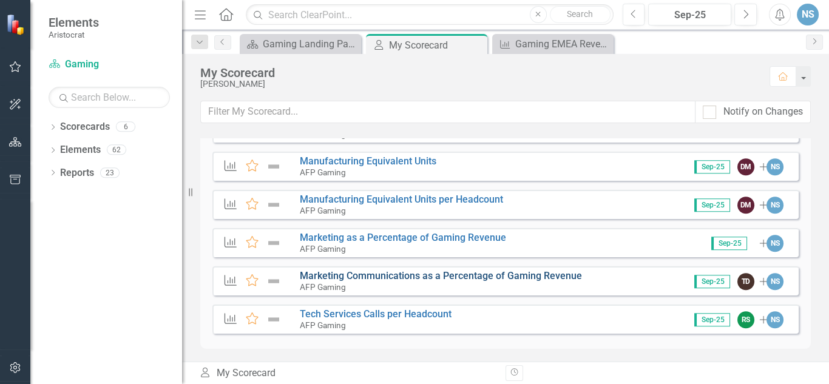
click at [462, 274] on link "Marketing Communications as a Percentage of Gaming Revenue" at bounding box center [441, 276] width 282 height 12
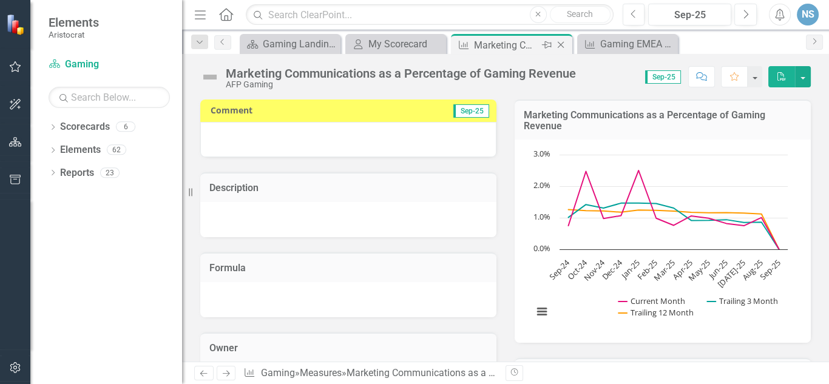
click at [560, 44] on icon at bounding box center [561, 45] width 7 height 7
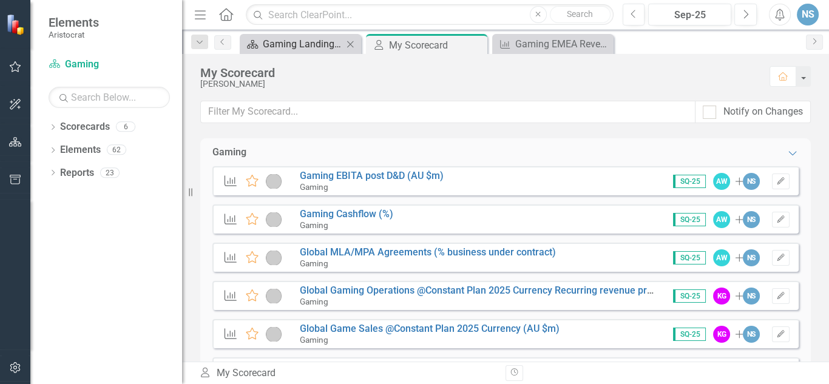
click at [329, 47] on div "Gaming Landing Page" at bounding box center [303, 43] width 80 height 15
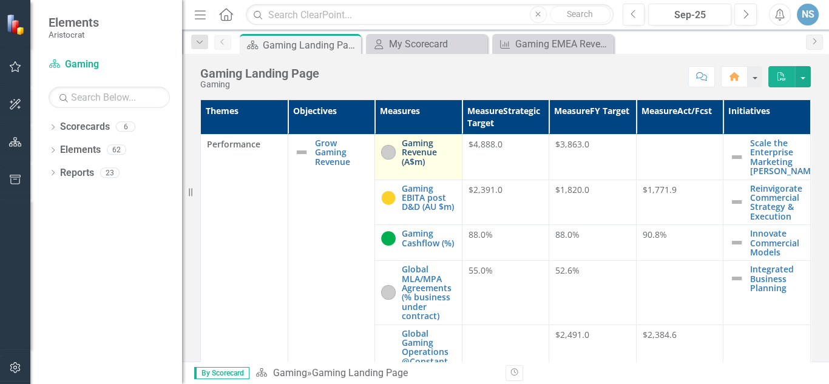
click at [418, 143] on link "Gaming Revenue (A$m)" at bounding box center [429, 152] width 54 height 28
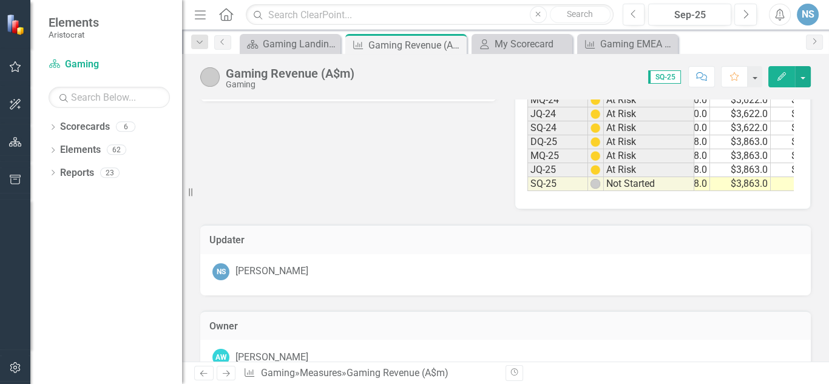
scroll to position [0, 83]
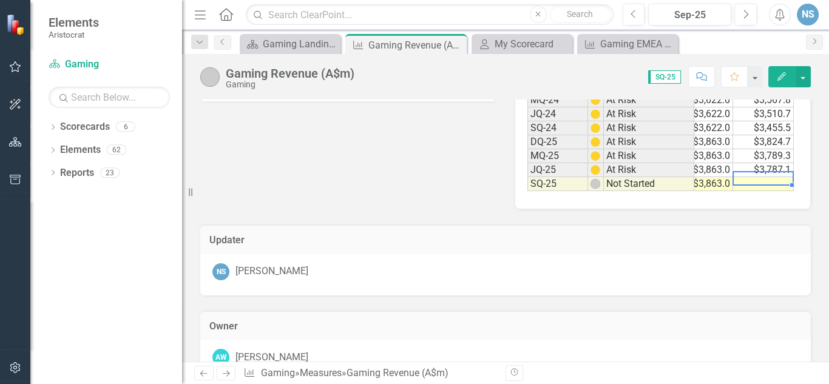
click at [758, 177] on td at bounding box center [763, 184] width 61 height 14
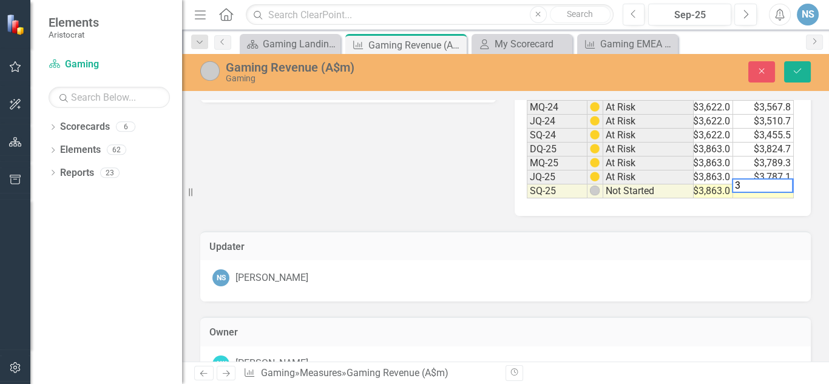
scroll to position [0, 81]
type textarea "3806.9"
click at [797, 67] on icon "Save" at bounding box center [797, 71] width 11 height 8
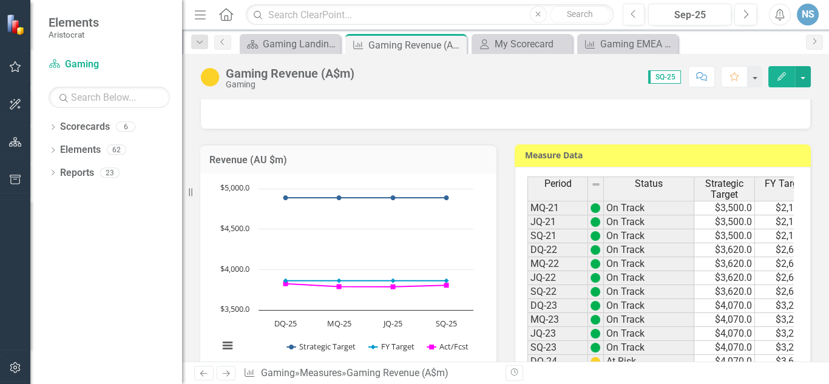
scroll to position [0, 0]
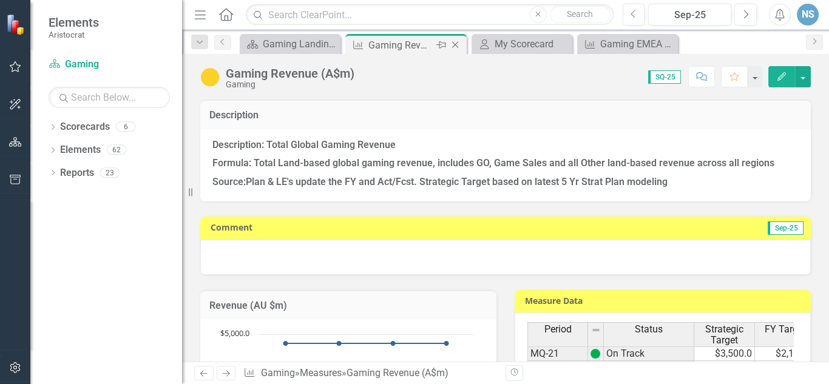
click at [460, 45] on icon "Close" at bounding box center [455, 45] width 12 height 10
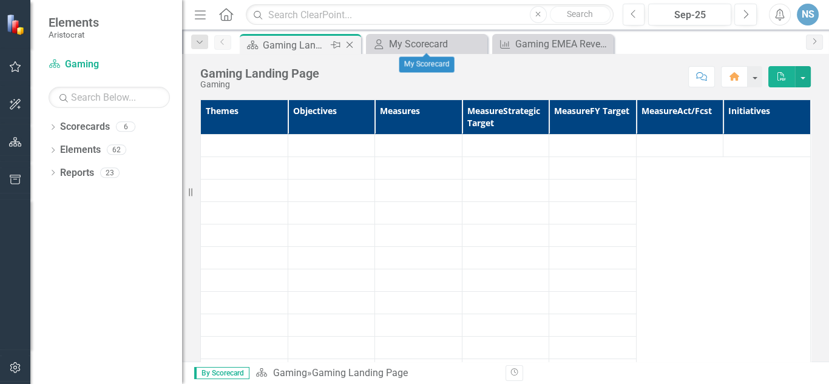
click at [313, 43] on div "Gaming Landing Page" at bounding box center [295, 45] width 65 height 15
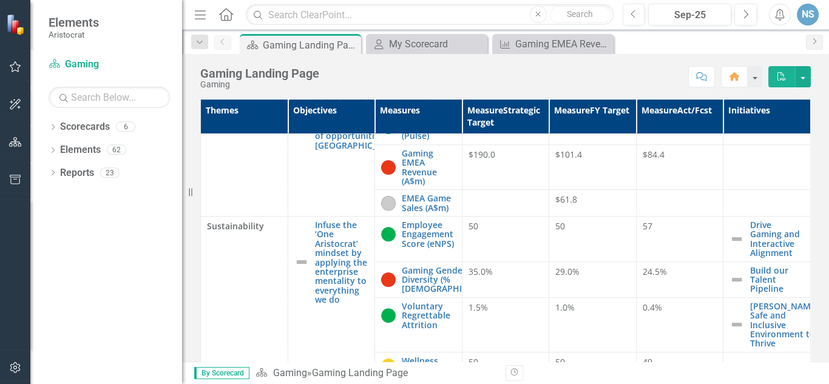
scroll to position [826, 0]
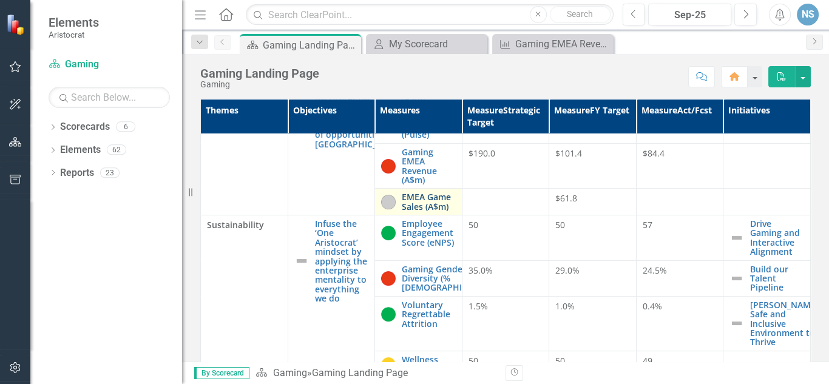
click at [411, 208] on link "EMEA Game Sales (A$m)" at bounding box center [429, 201] width 54 height 19
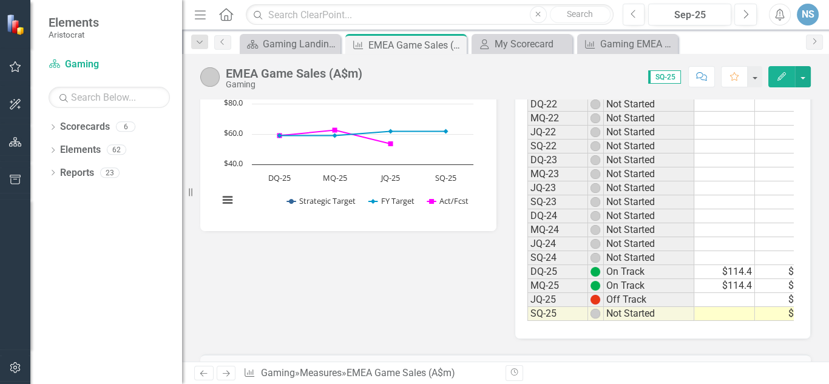
scroll to position [0, 83]
click at [771, 308] on td at bounding box center [763, 314] width 61 height 14
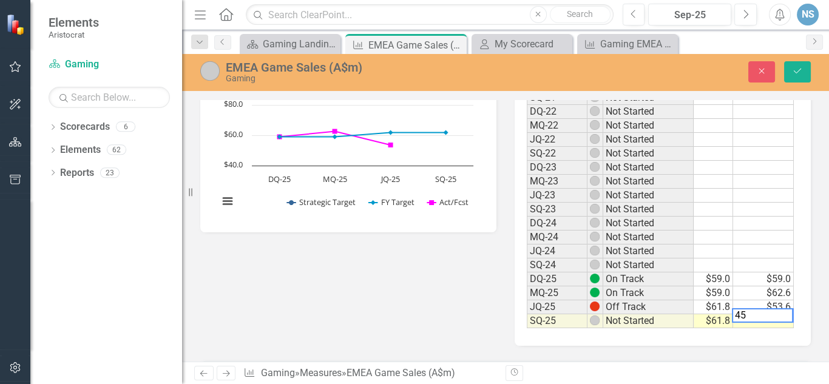
scroll to position [0, 81]
type textarea "45.6"
click at [804, 75] on button "Save" at bounding box center [797, 71] width 27 height 21
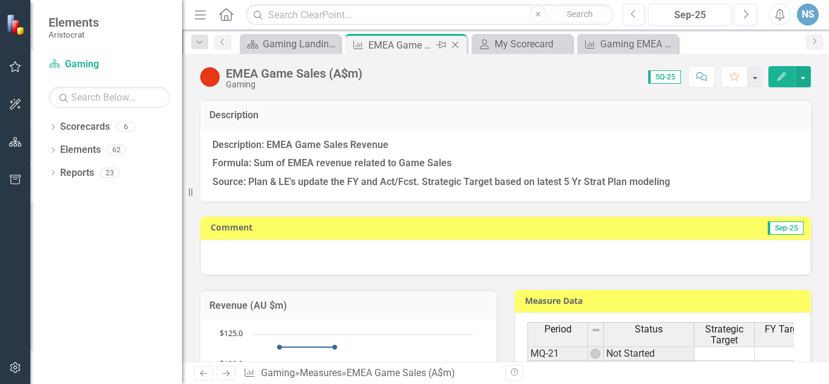
click at [457, 43] on icon "Close" at bounding box center [455, 45] width 12 height 10
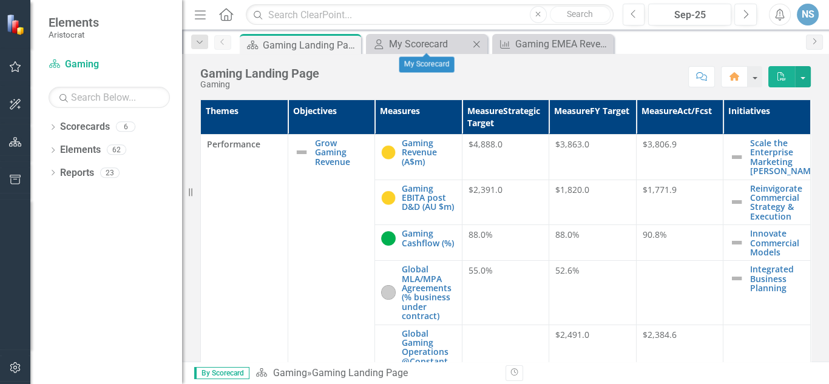
click at [476, 43] on icon at bounding box center [477, 44] width 7 height 7
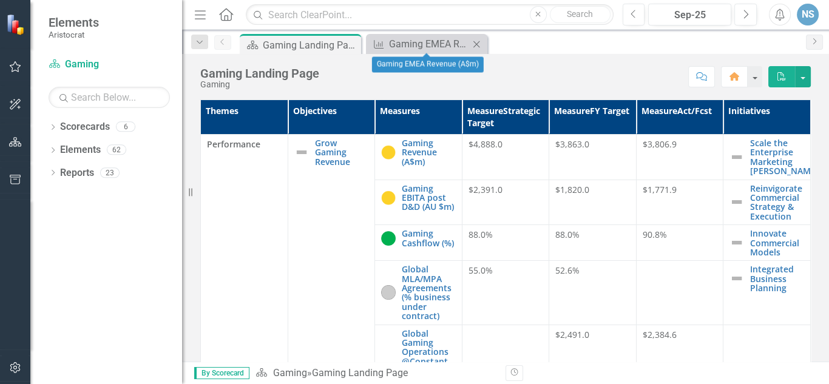
click at [476, 43] on icon at bounding box center [477, 44] width 7 height 7
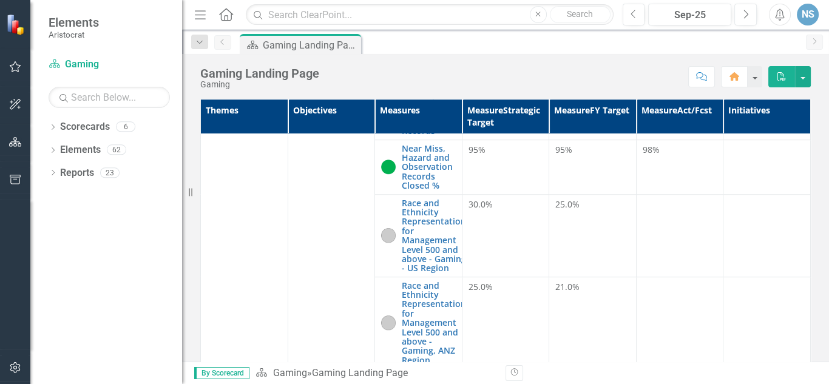
scroll to position [1153, 0]
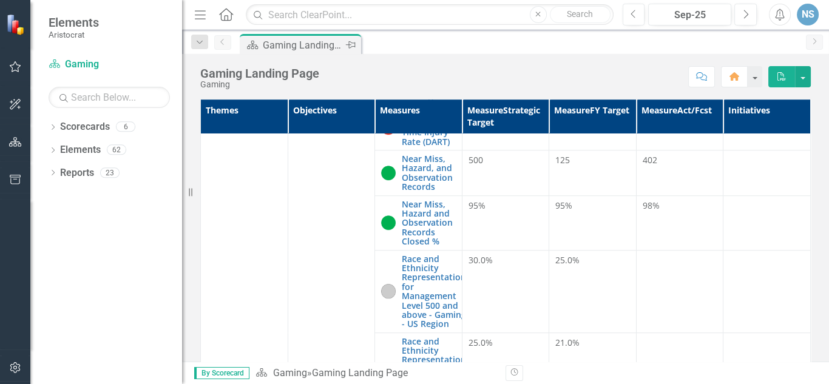
click at [306, 41] on div "Gaming Landing Page" at bounding box center [303, 45] width 80 height 15
click at [59, 131] on div "Dropdown Scorecards 6" at bounding box center [116, 128] width 134 height 23
click at [71, 128] on link "Scorecards" at bounding box center [85, 127] width 50 height 14
click at [15, 68] on icon "button" at bounding box center [15, 67] width 13 height 10
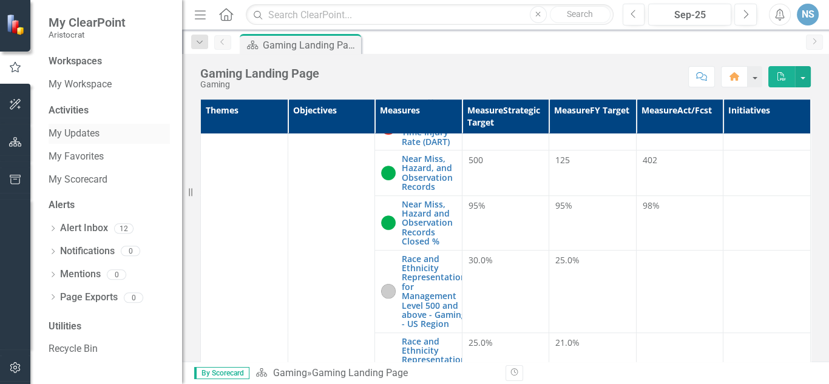
click at [80, 131] on link "My Updates" at bounding box center [109, 134] width 121 height 14
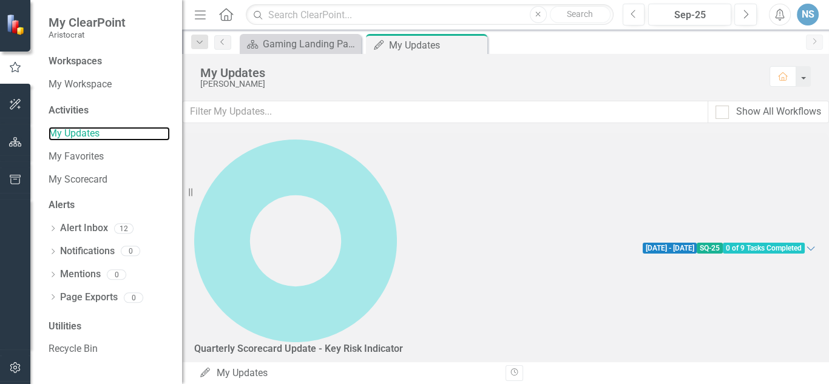
scroll to position [243, 0]
click at [76, 175] on link "My Scorecard" at bounding box center [109, 180] width 121 height 14
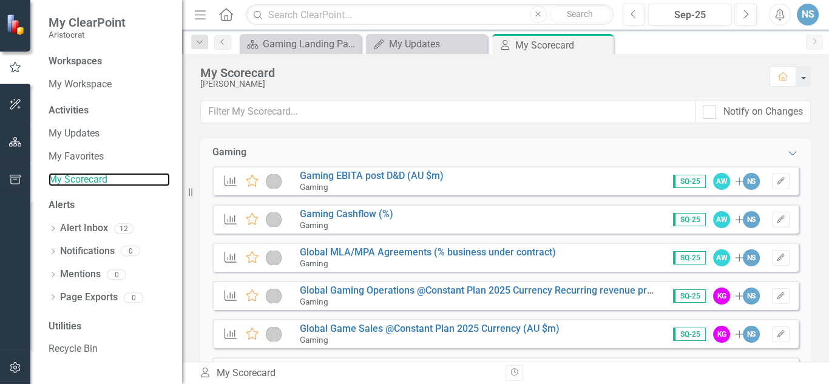
scroll to position [49, 0]
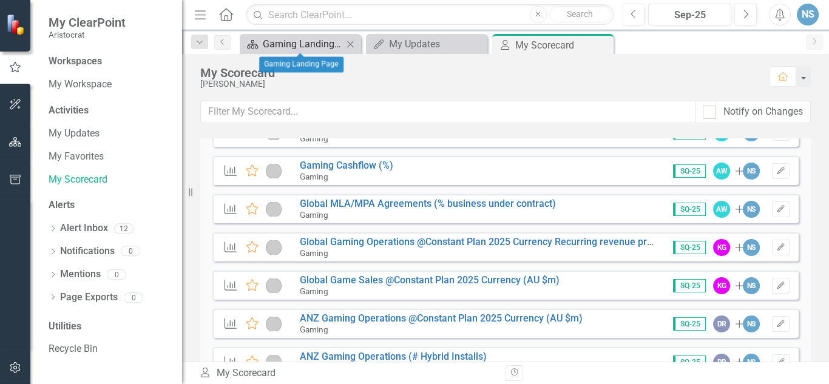
click at [312, 43] on div "Gaming Landing Page" at bounding box center [303, 43] width 80 height 15
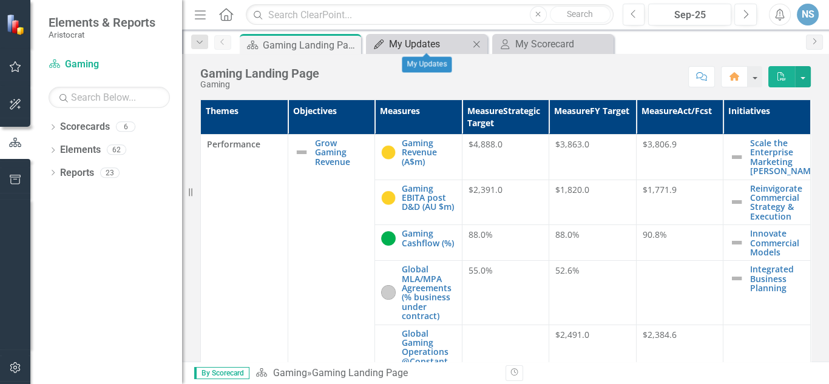
click at [420, 43] on div "My Updates" at bounding box center [429, 43] width 80 height 15
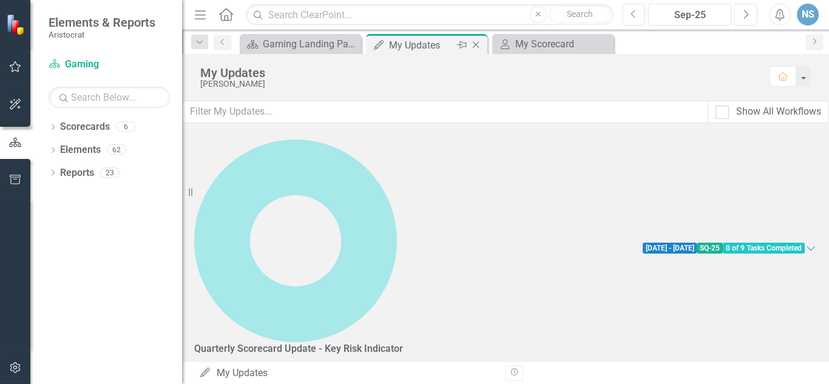
click at [480, 42] on icon "Close" at bounding box center [476, 45] width 12 height 10
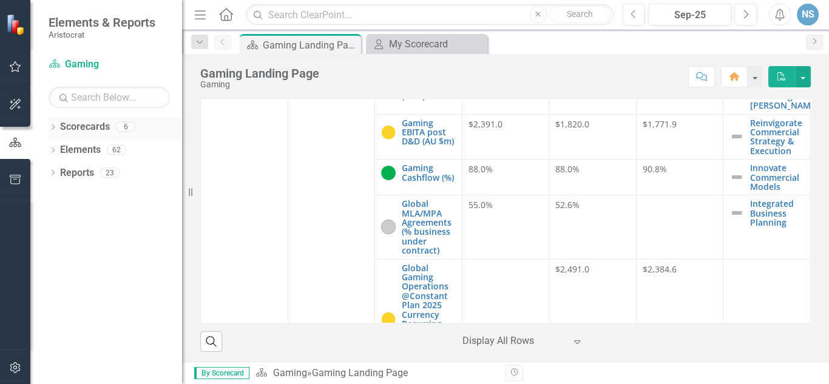
click at [73, 123] on link "Scorecards" at bounding box center [85, 127] width 50 height 14
click at [477, 42] on icon "Close" at bounding box center [477, 44] width 12 height 10
click at [53, 126] on icon "Dropdown" at bounding box center [53, 128] width 8 height 7
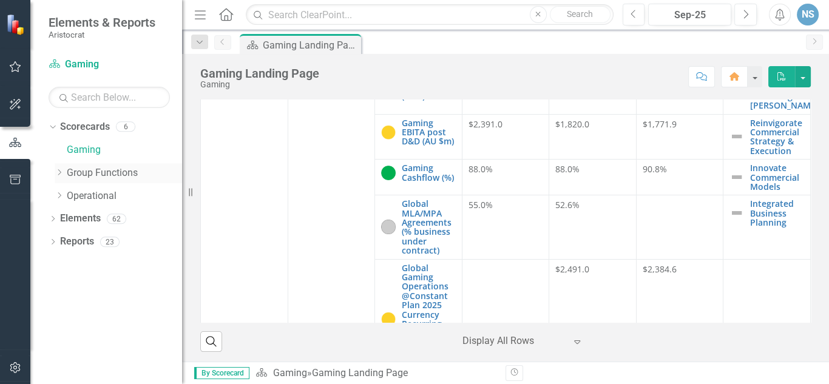
click at [61, 170] on icon "Dropdown" at bounding box center [59, 172] width 9 height 7
click at [97, 194] on link "Finance" at bounding box center [124, 193] width 115 height 14
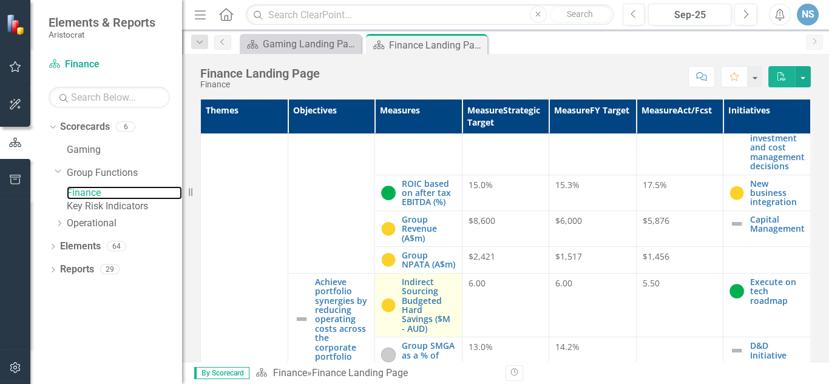
scroll to position [146, 0]
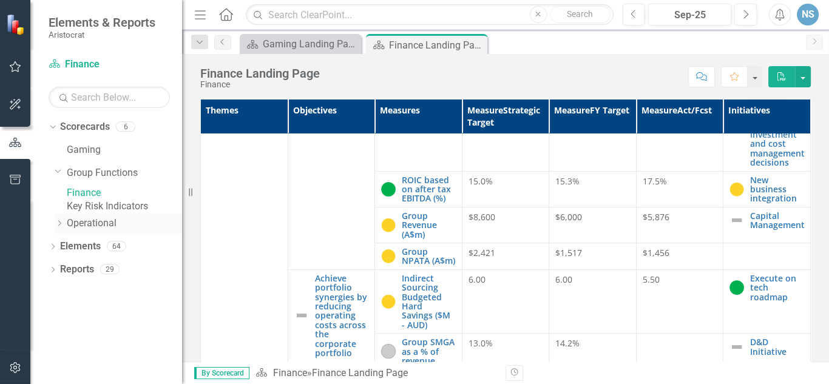
click at [57, 227] on icon "Dropdown" at bounding box center [59, 223] width 9 height 7
click at [78, 146] on link "Gaming" at bounding box center [124, 150] width 115 height 14
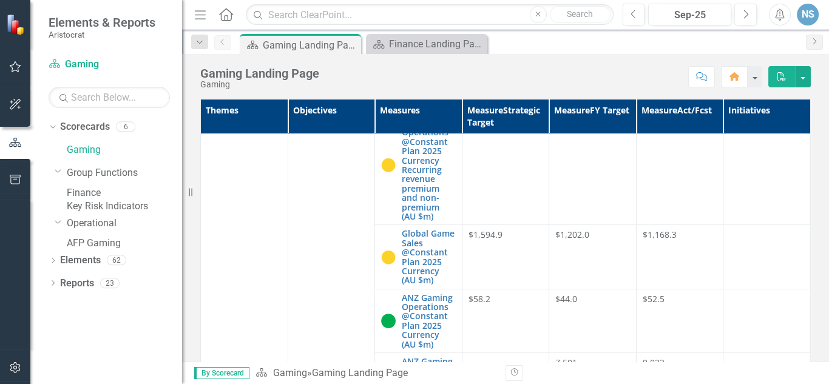
scroll to position [243, 0]
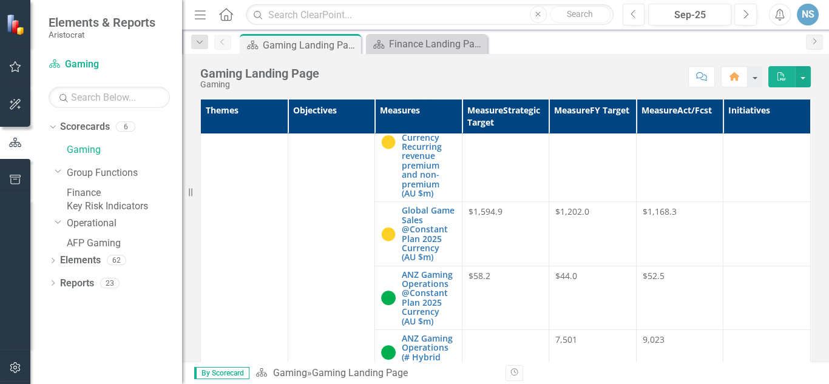
click at [654, 216] on div "$1,168.3" at bounding box center [680, 213] width 75 height 15
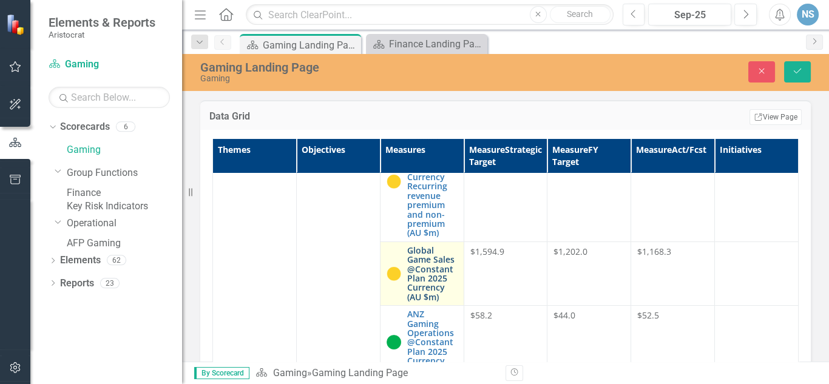
click at [427, 271] on link "Global Game Sales @Constant Plan 2025 Currency (AU $m)" at bounding box center [432, 274] width 50 height 56
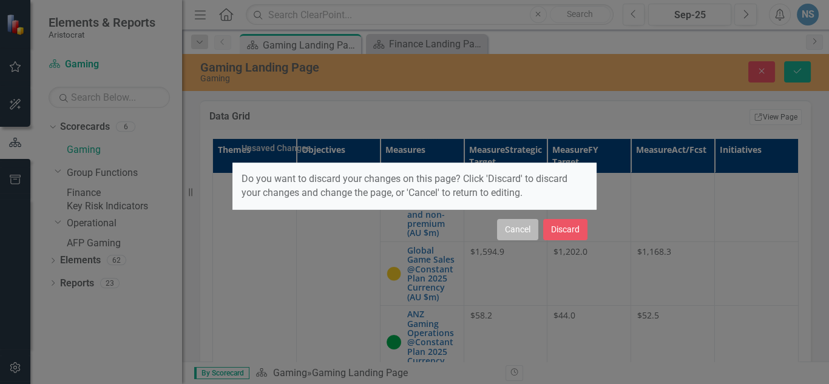
click at [523, 232] on button "Cancel" at bounding box center [517, 229] width 41 height 21
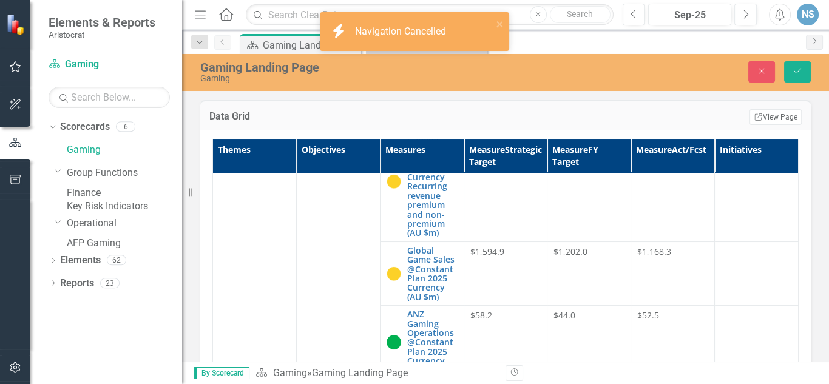
click at [646, 249] on span "$1,168.3" at bounding box center [654, 252] width 34 height 12
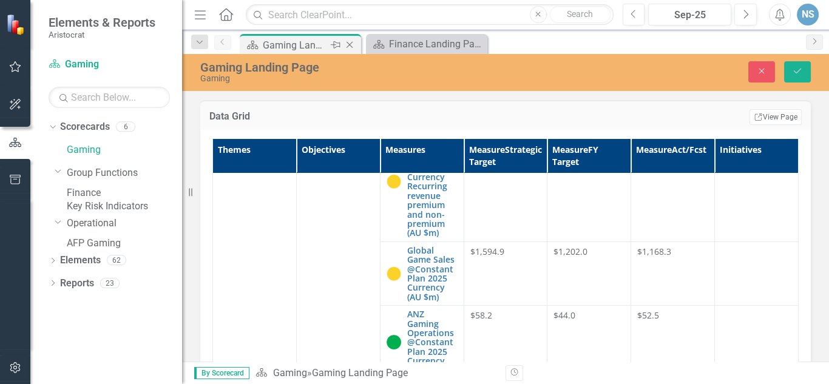
click at [294, 45] on div "Gaming Landing Page" at bounding box center [295, 45] width 65 height 15
click at [291, 38] on div "Gaming Landing Page" at bounding box center [295, 45] width 65 height 15
click at [285, 43] on div "Gaming Landing Page" at bounding box center [295, 45] width 65 height 15
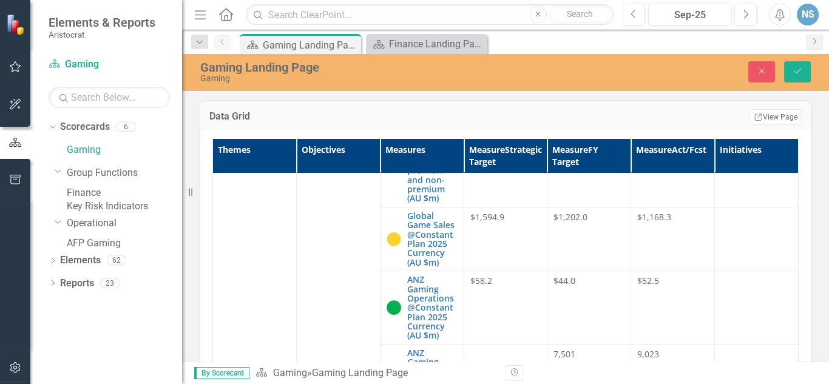
scroll to position [340, 0]
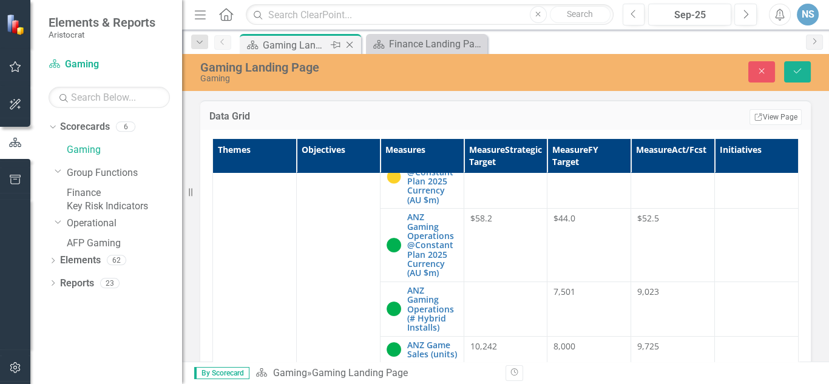
click at [309, 45] on div "Gaming Landing Page" at bounding box center [295, 45] width 65 height 15
click at [412, 44] on div "Finance Landing Page" at bounding box center [429, 43] width 80 height 15
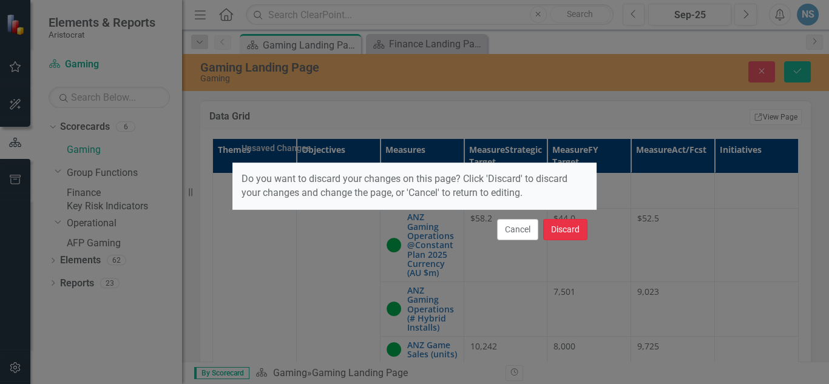
click at [566, 232] on button "Discard" at bounding box center [565, 229] width 44 height 21
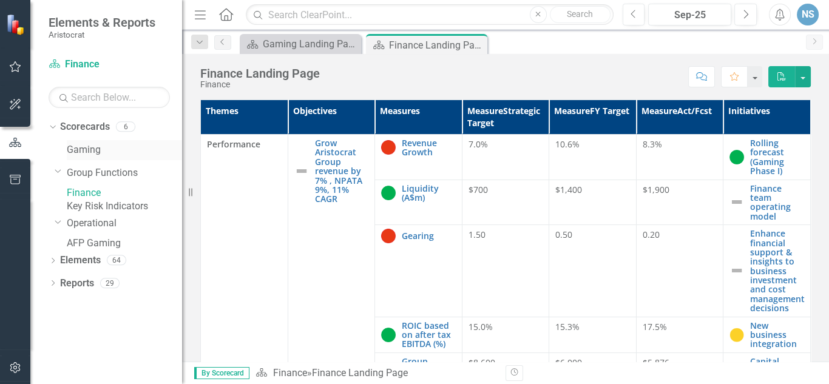
click at [100, 154] on link "Gaming" at bounding box center [124, 150] width 115 height 14
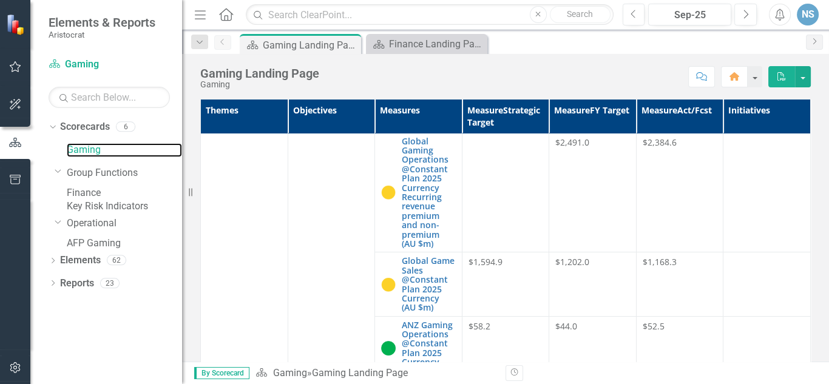
scroll to position [194, 0]
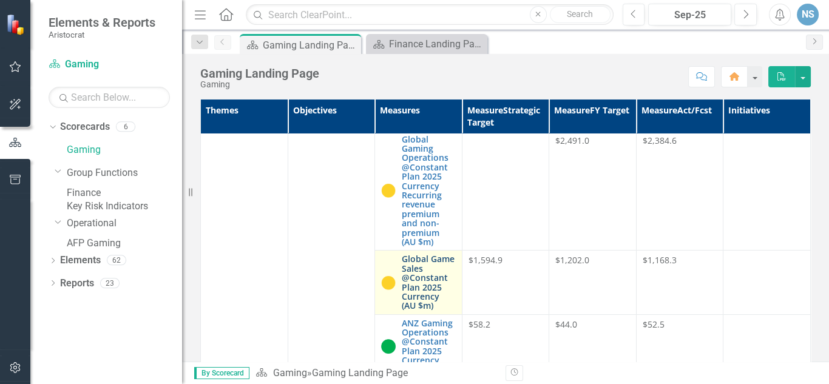
click at [403, 282] on link "Global Game Sales @Constant Plan 2025 Currency (AU $m)" at bounding box center [429, 282] width 54 height 56
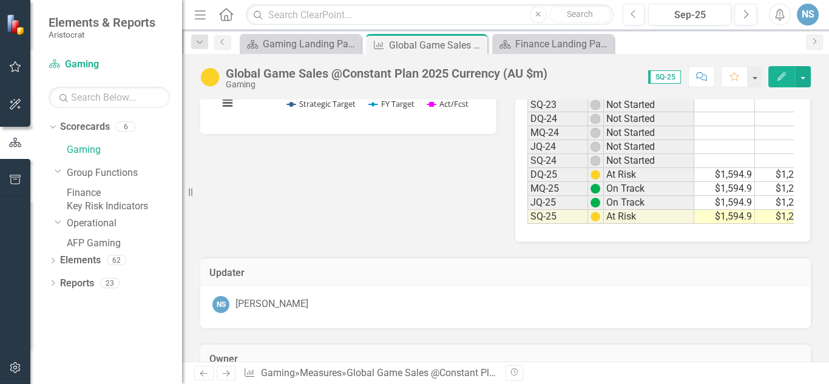
scroll to position [0, 83]
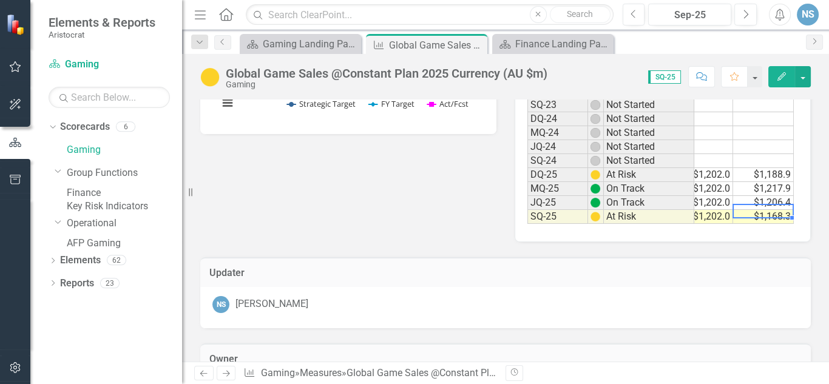
click at [773, 211] on td "$1,168.3" at bounding box center [763, 217] width 61 height 14
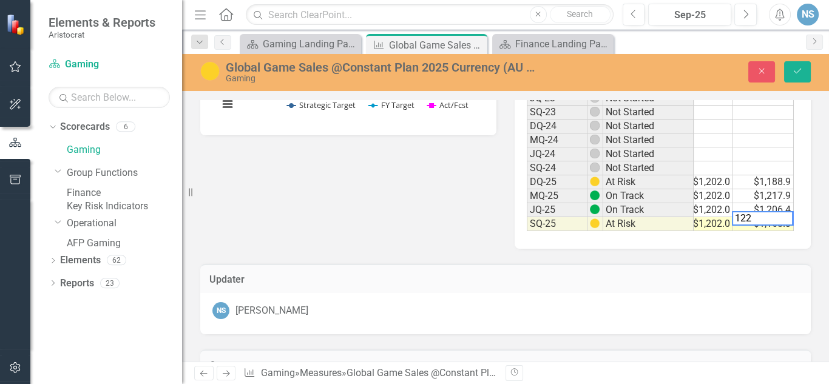
scroll to position [0, 81]
type textarea "1229.6"
click at [798, 75] on button "Save" at bounding box center [797, 71] width 27 height 21
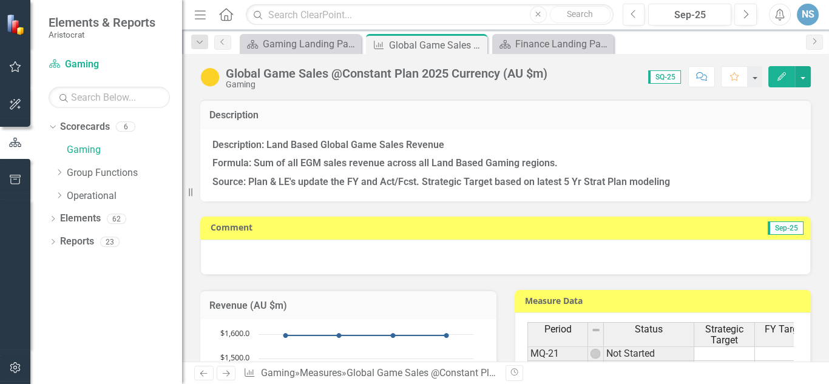
scroll to position [389, 0]
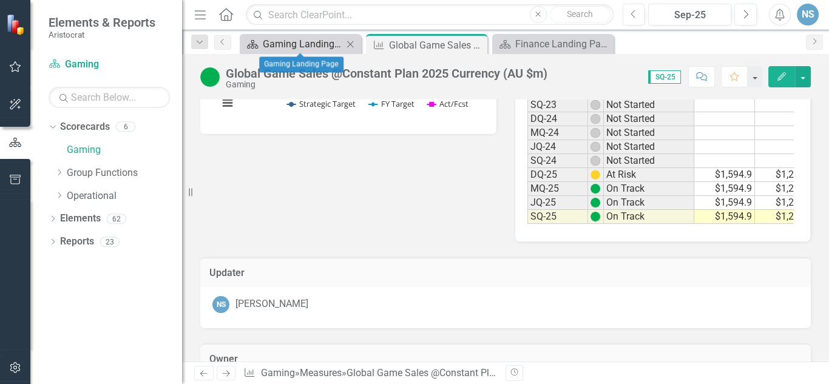
click at [316, 46] on div "Gaming Landing Page" at bounding box center [303, 43] width 80 height 15
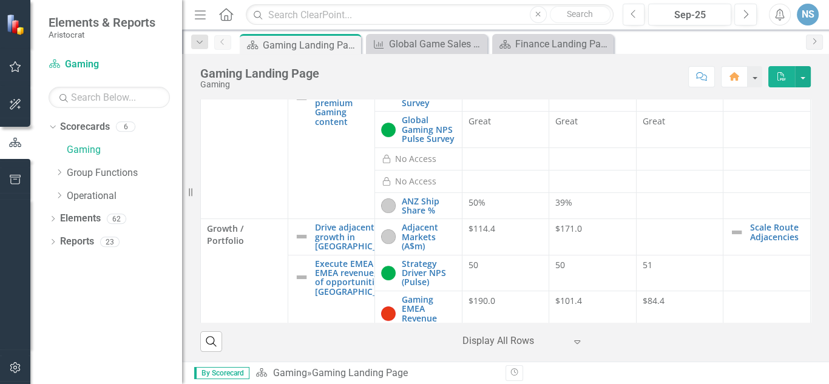
scroll to position [631, 0]
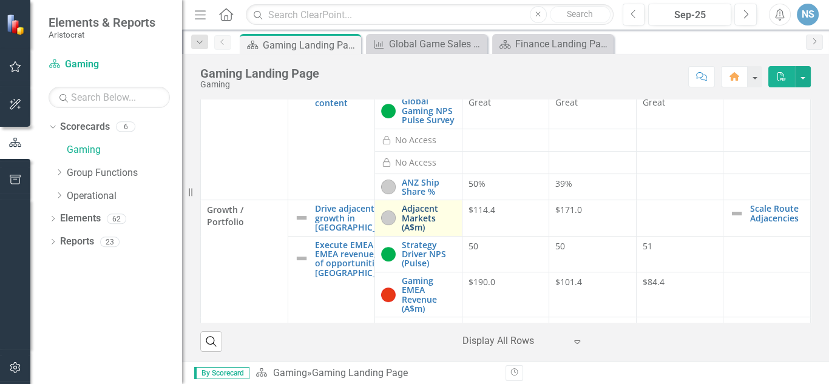
click at [402, 221] on link "Adjacent Markets (A$m)" at bounding box center [429, 218] width 54 height 28
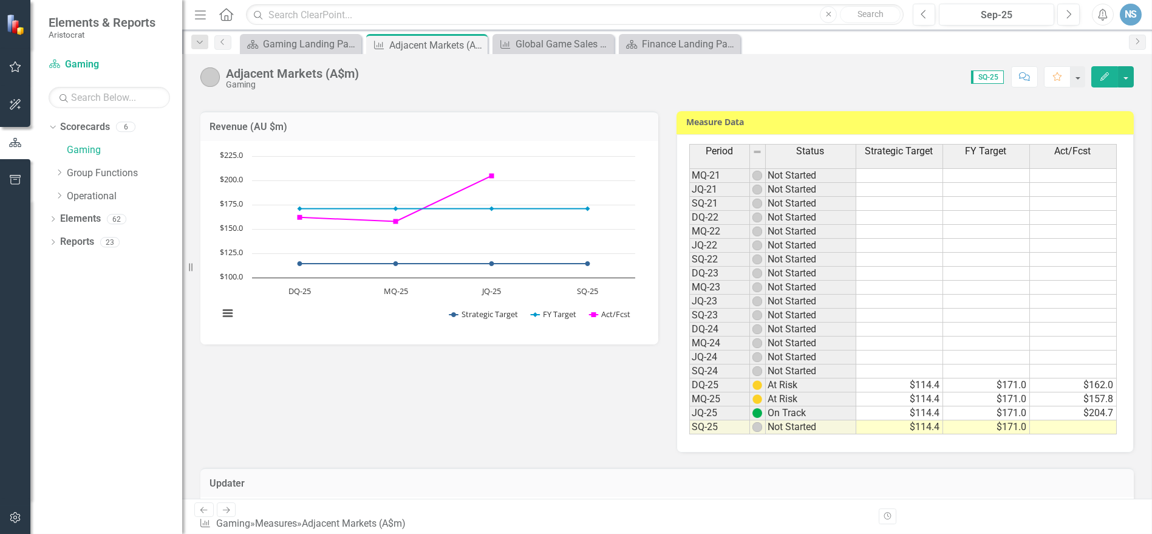
scroll to position [175, 0]
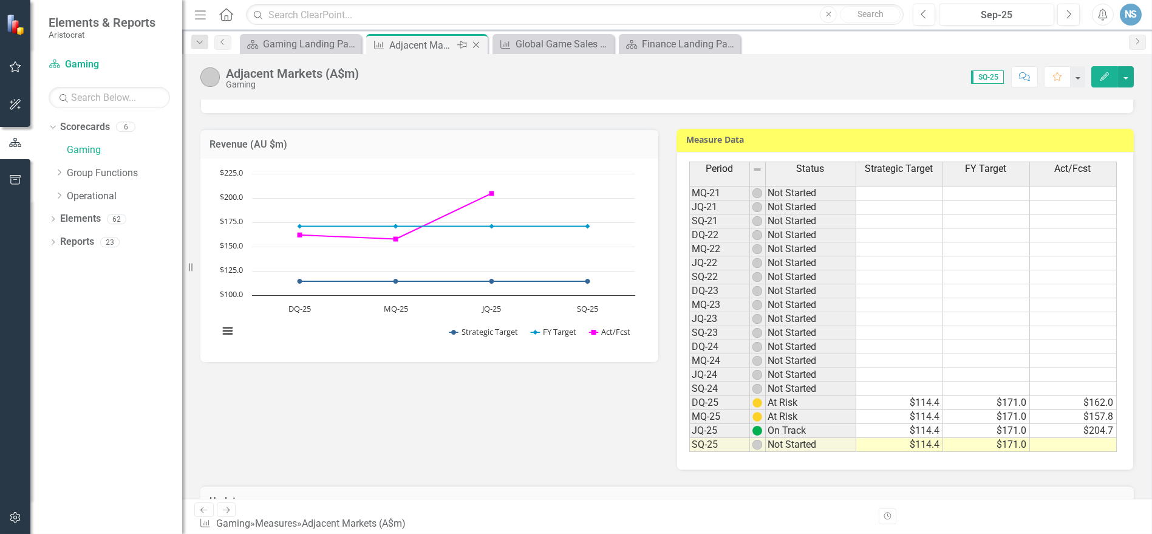
click at [477, 43] on icon at bounding box center [476, 45] width 7 height 7
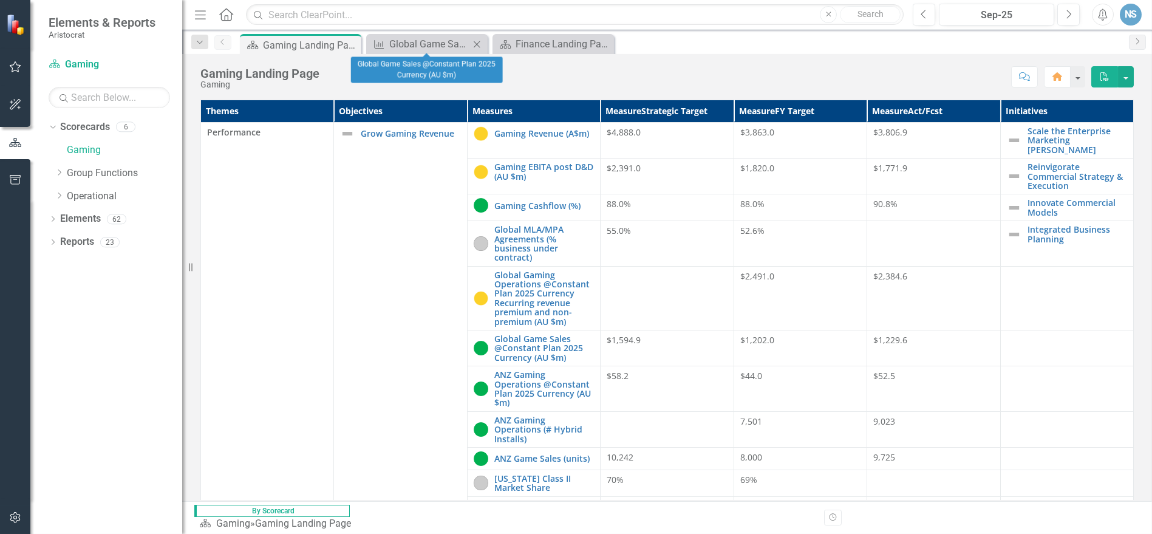
click at [480, 43] on icon "Close" at bounding box center [477, 44] width 12 height 10
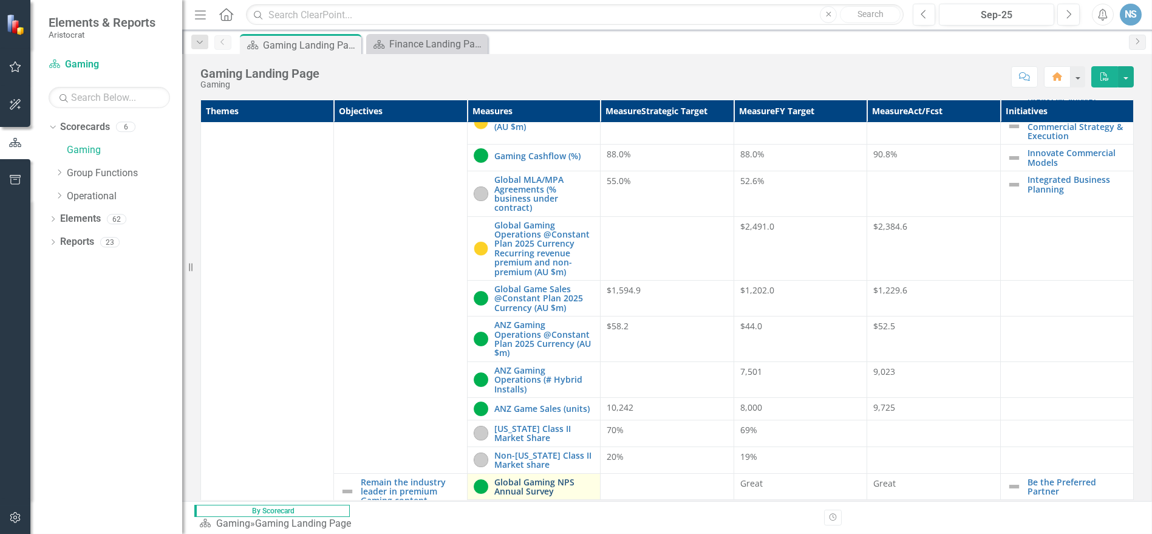
scroll to position [135, 0]
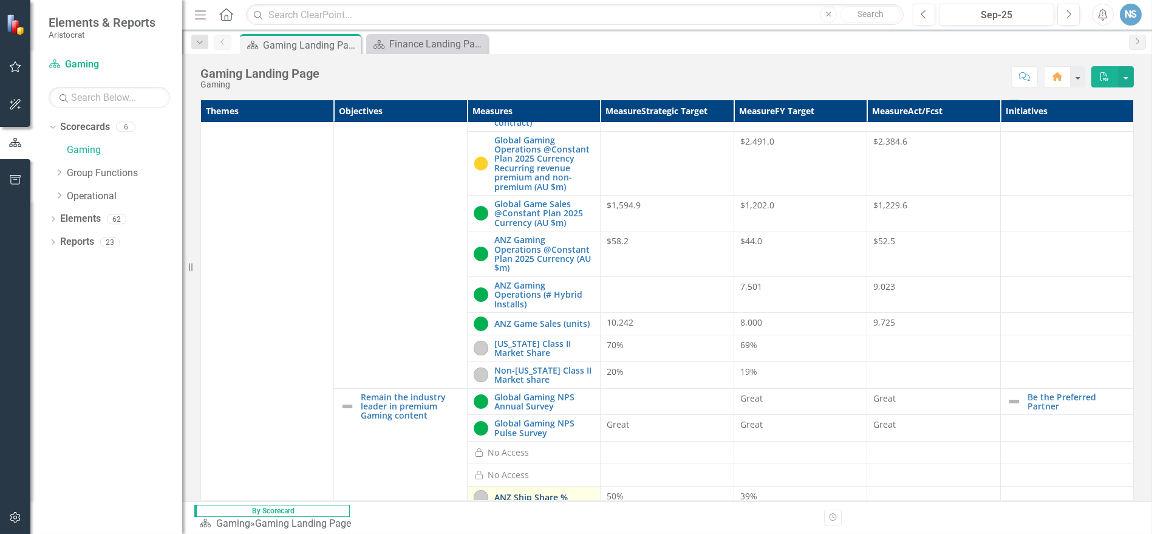
click at [526, 384] on link "ANZ Ship Share %" at bounding box center [544, 496] width 100 height 9
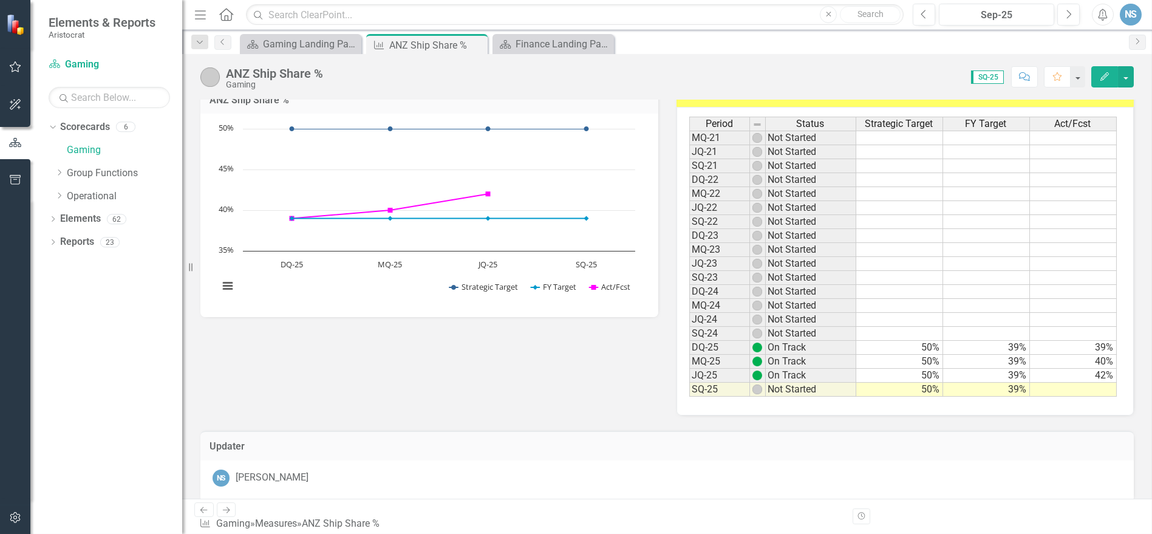
scroll to position [135, 0]
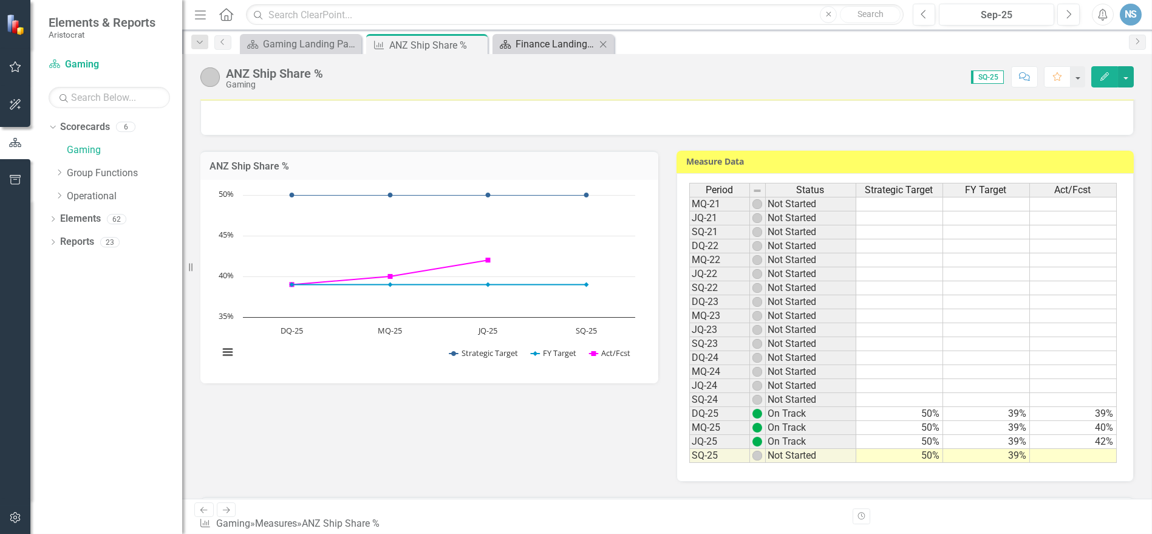
click at [565, 42] on div "Finance Landing Page" at bounding box center [555, 43] width 80 height 15
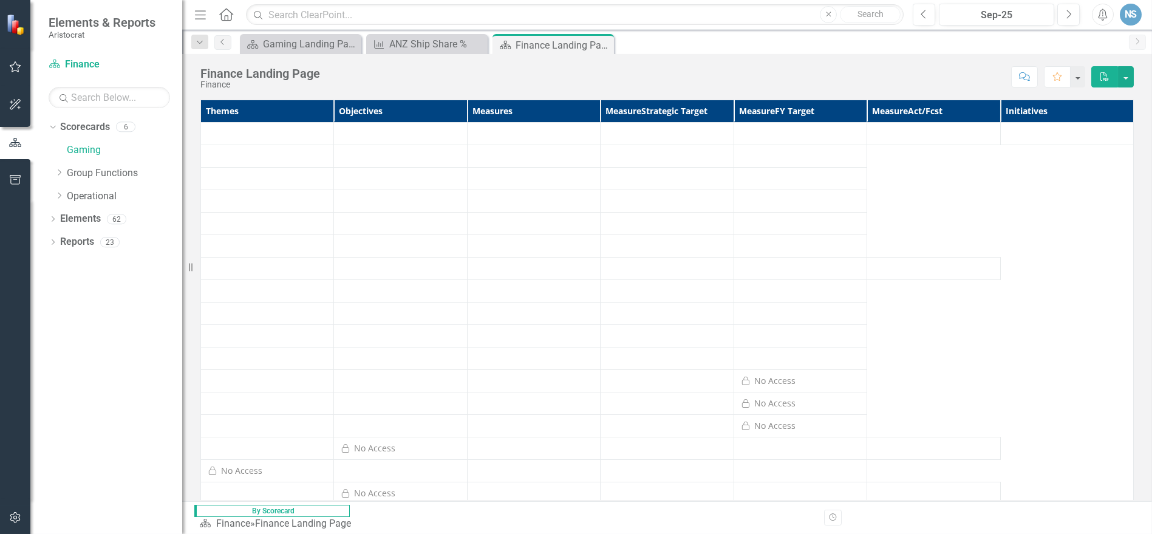
click at [0, 0] on icon "Close" at bounding box center [0, 0] width 0 height 0
